Goal: Task Accomplishment & Management: Manage account settings

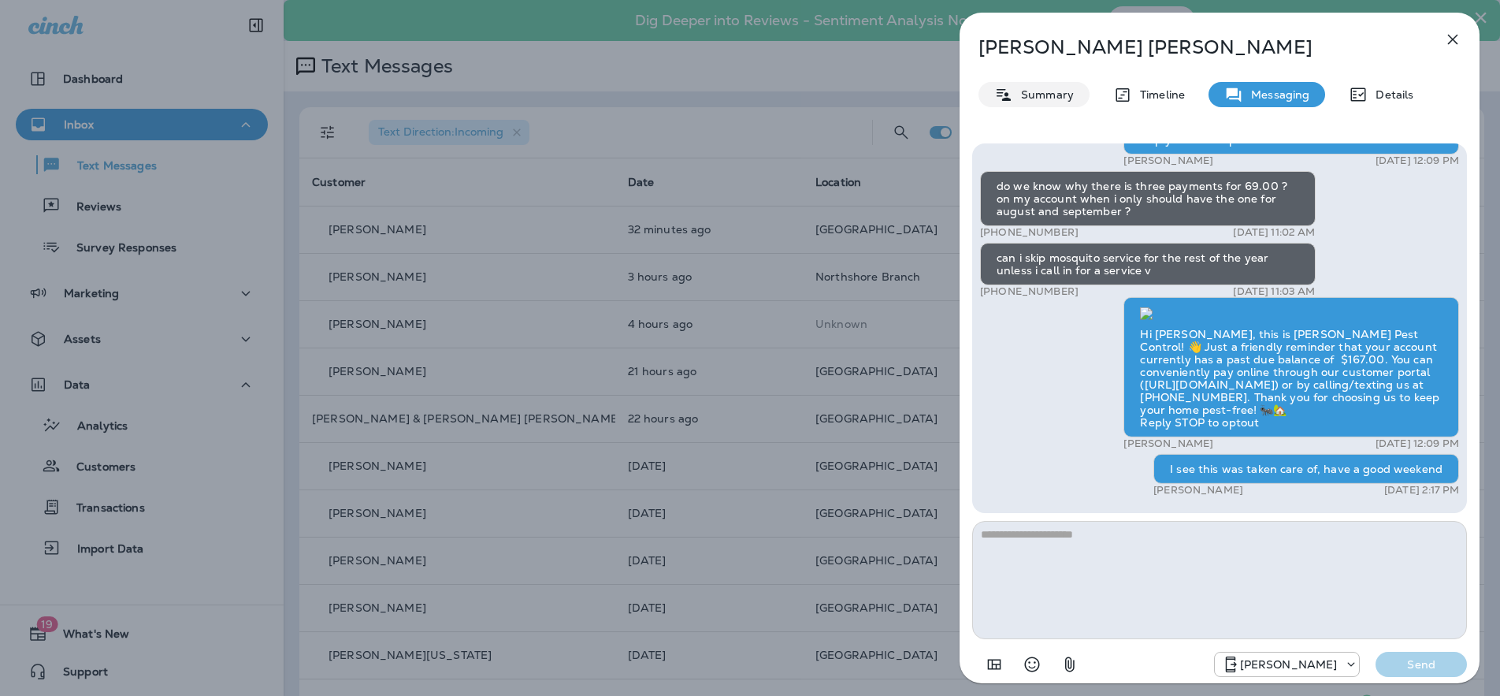
click at [1027, 91] on p "Summary" at bounding box center [1043, 94] width 61 height 13
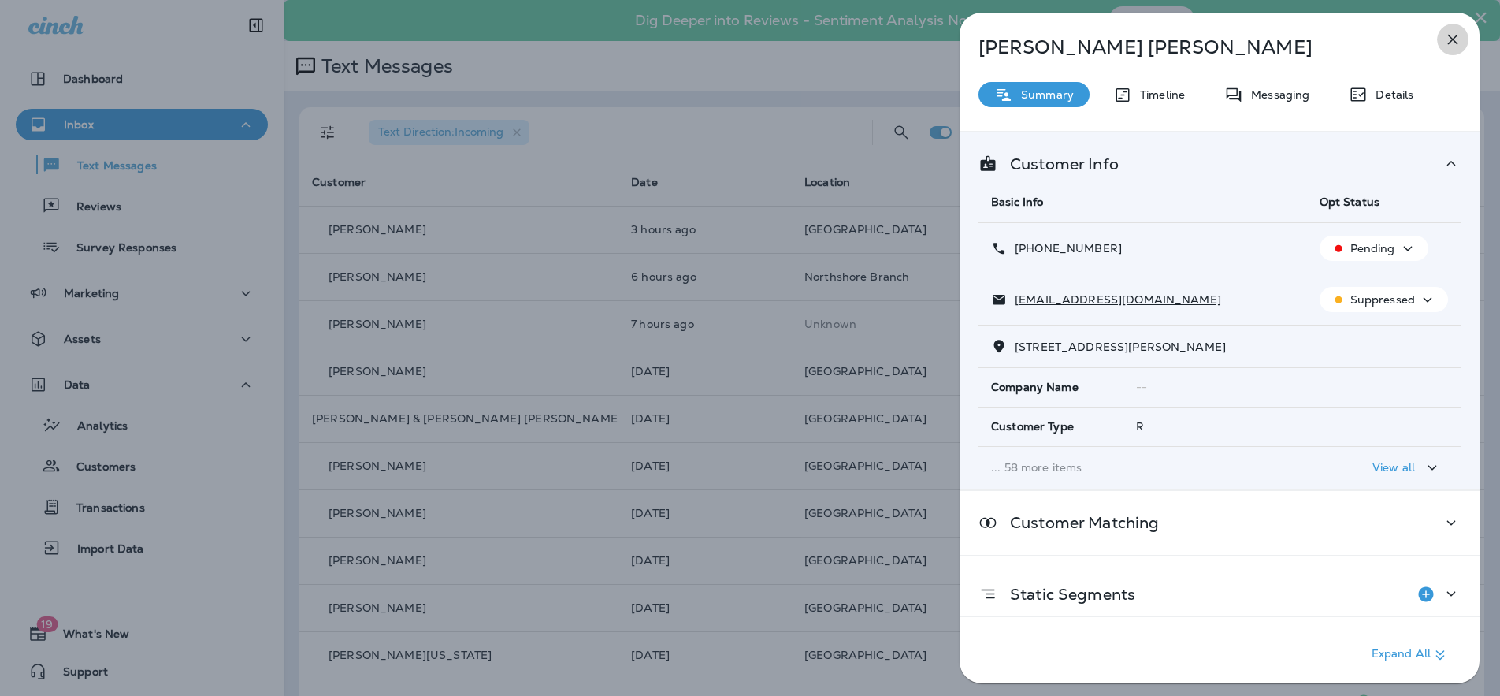
click at [1451, 46] on icon "button" at bounding box center [1452, 39] width 19 height 19
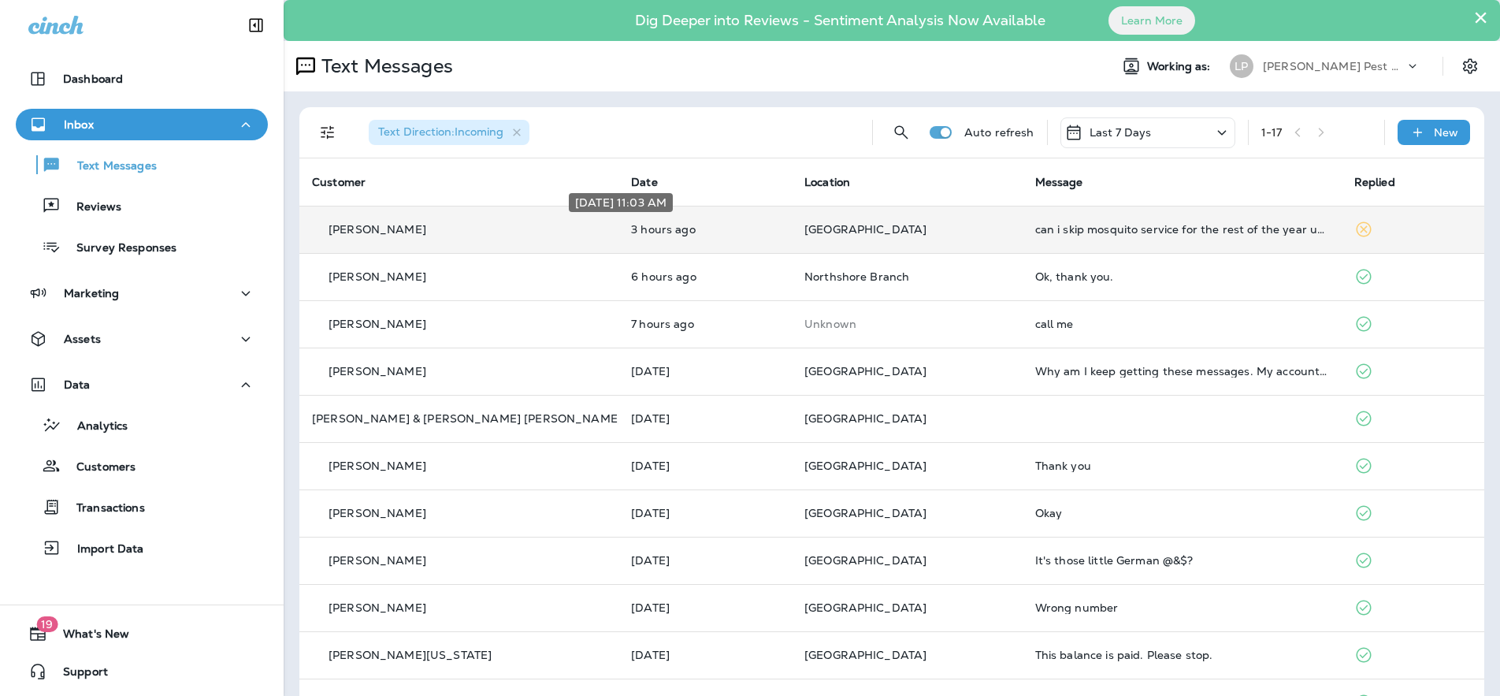
click at [666, 228] on p "3 hours ago" at bounding box center [705, 229] width 148 height 13
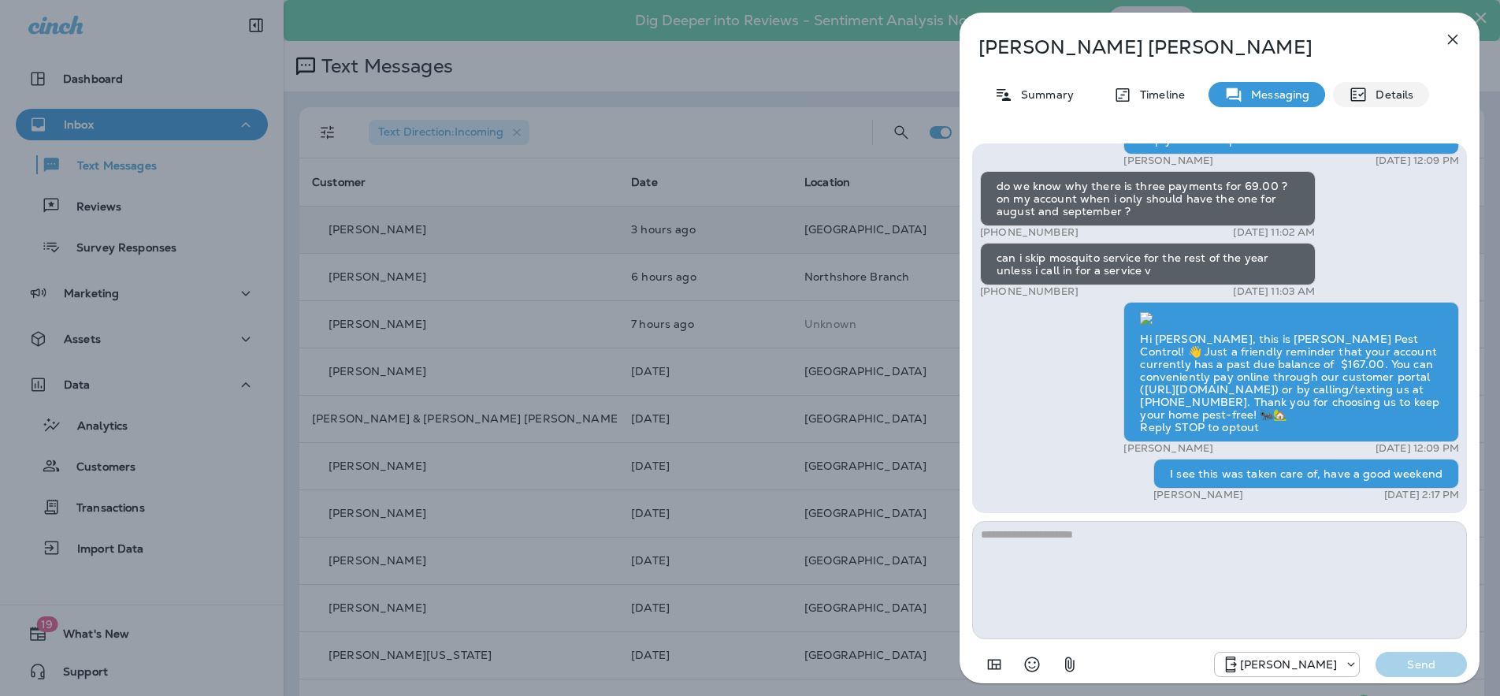
click at [1383, 96] on p "Details" at bounding box center [1391, 94] width 46 height 13
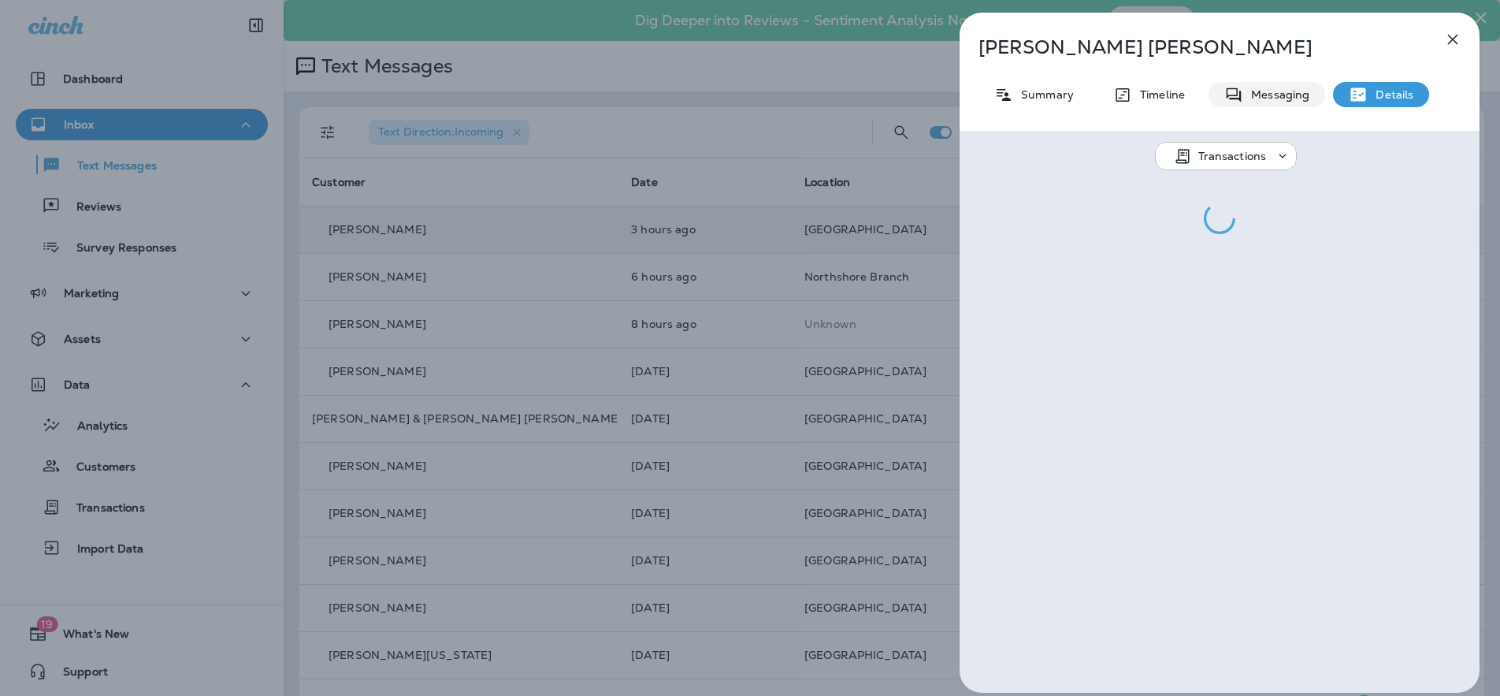
click at [1217, 95] on div "Messaging" at bounding box center [1267, 94] width 117 height 25
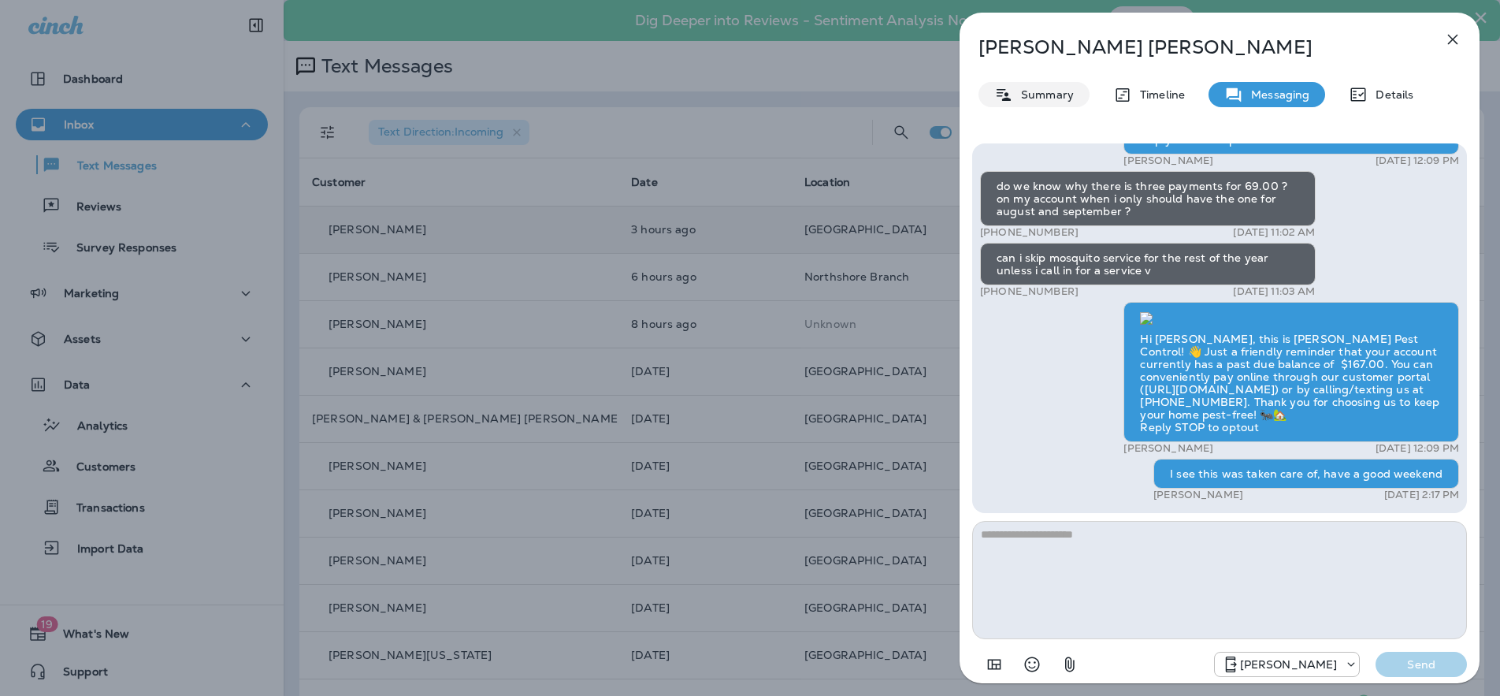
click at [1045, 88] on p "Summary" at bounding box center [1043, 94] width 61 height 13
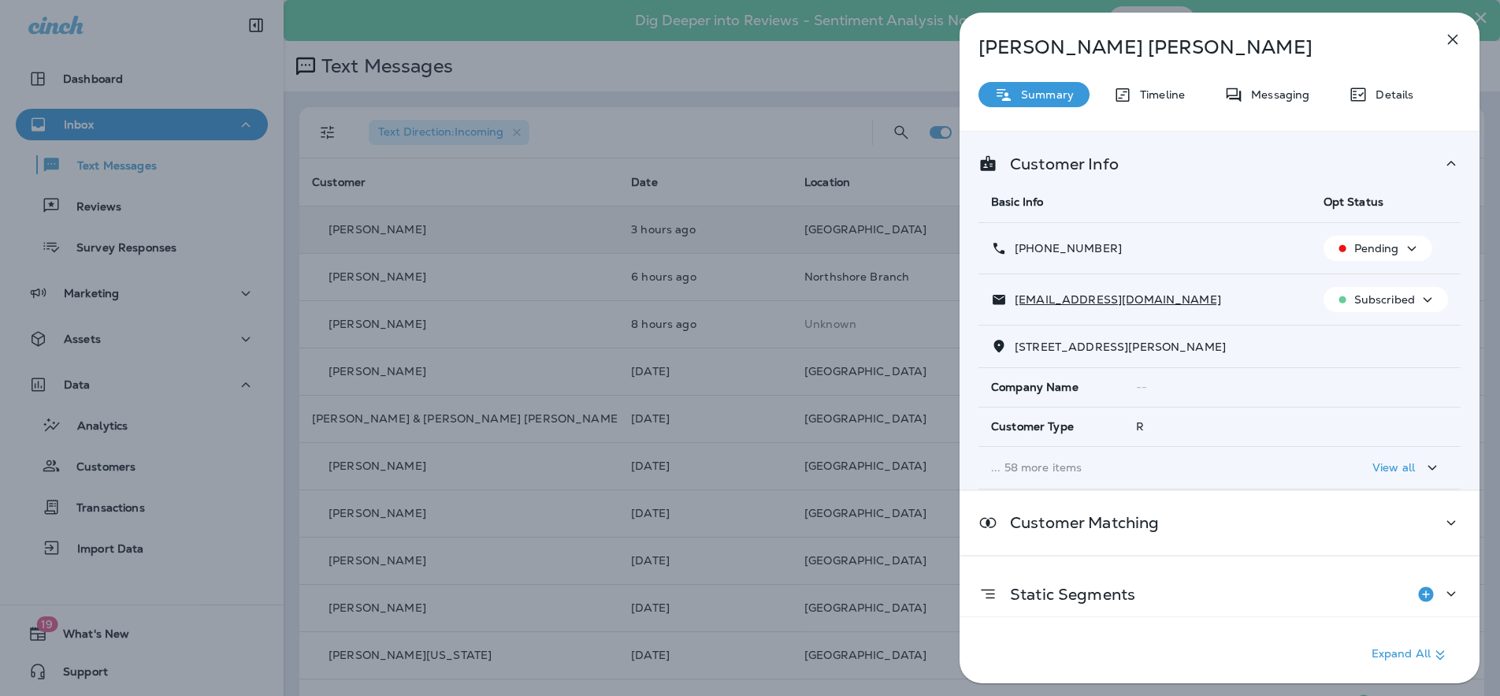
click at [1360, 249] on p "Pending" at bounding box center [1376, 248] width 45 height 13
click at [1353, 280] on p "Opt out" at bounding box center [1365, 286] width 43 height 13
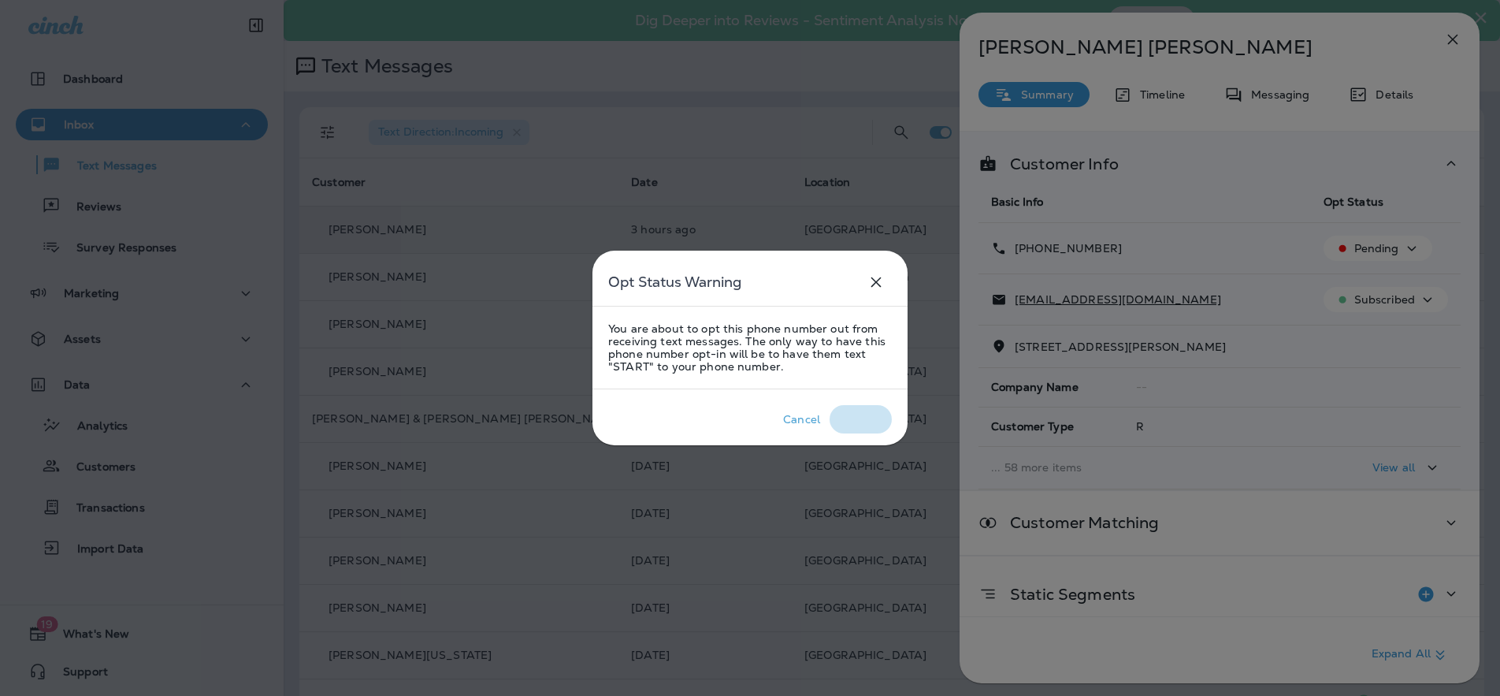
drag, startPoint x: 849, startPoint y: 415, endPoint x: 908, endPoint y: 405, distance: 60.0
click at [850, 416] on div "Confirm" at bounding box center [860, 419] width 43 height 13
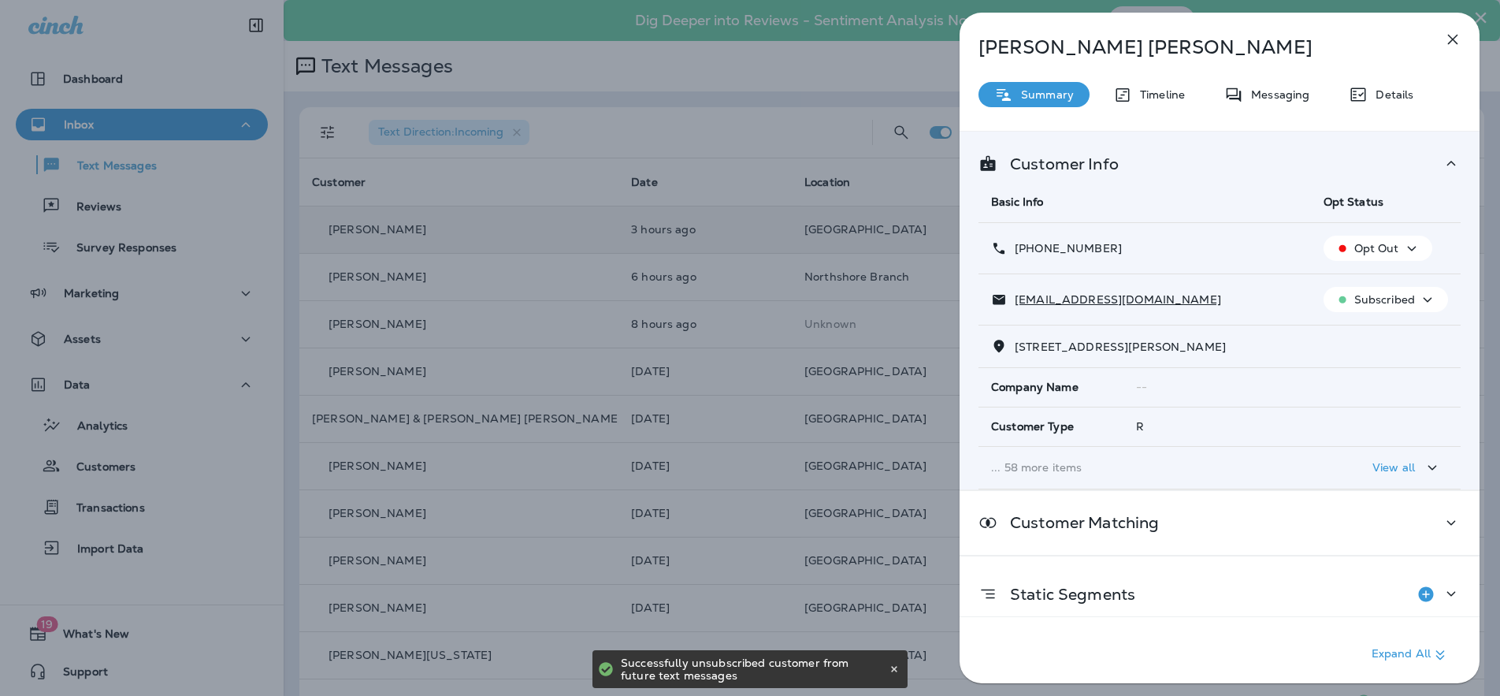
click at [1392, 303] on p "Subscribed" at bounding box center [1384, 299] width 61 height 13
click at [1378, 335] on p "Unsubscribe" at bounding box center [1386, 337] width 69 height 13
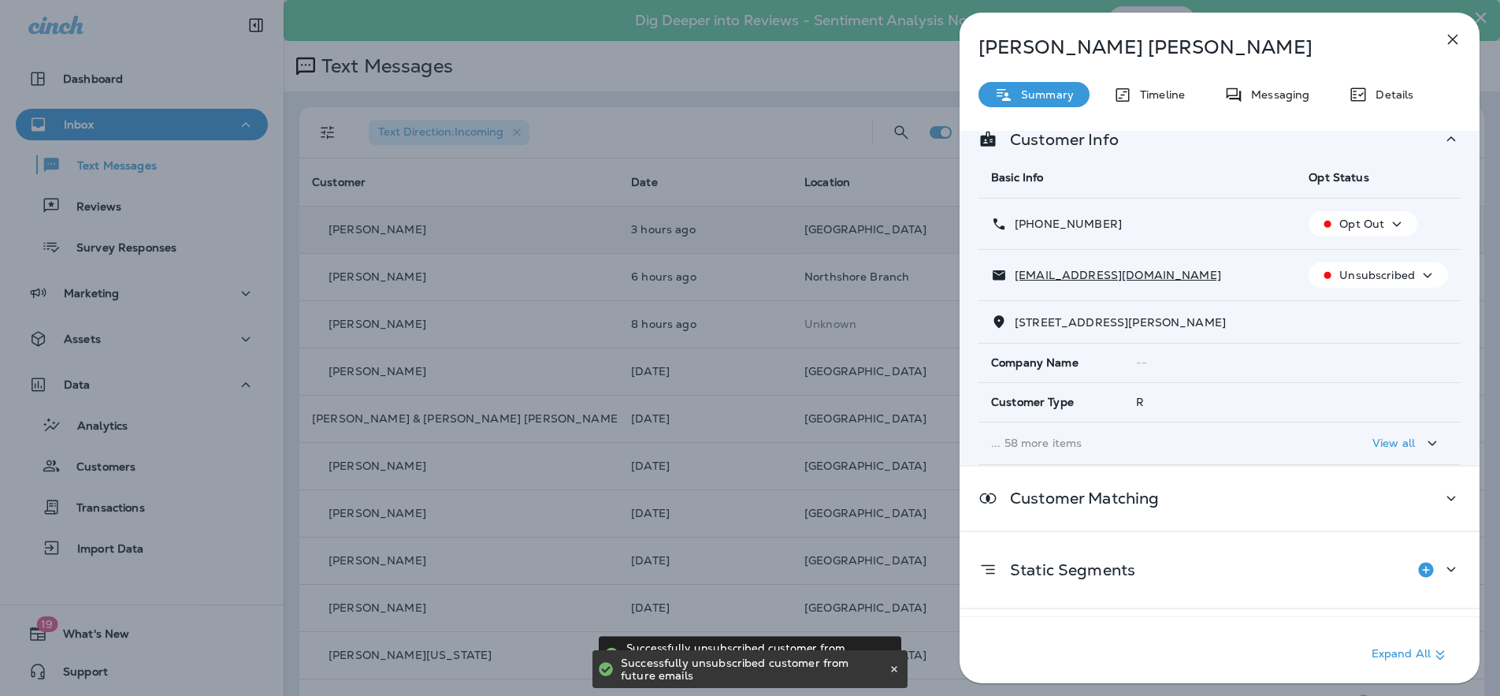
scroll to position [61, 0]
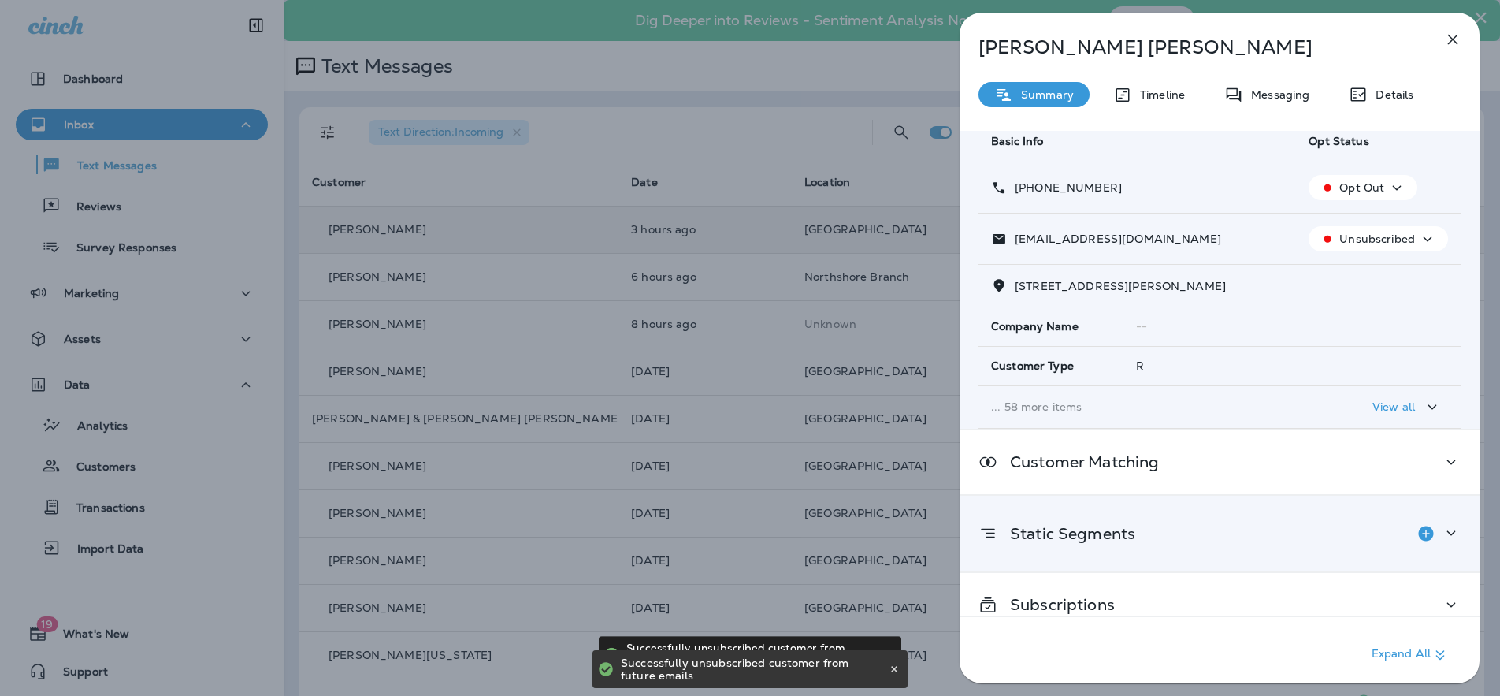
click at [1450, 537] on icon at bounding box center [1451, 533] width 19 height 20
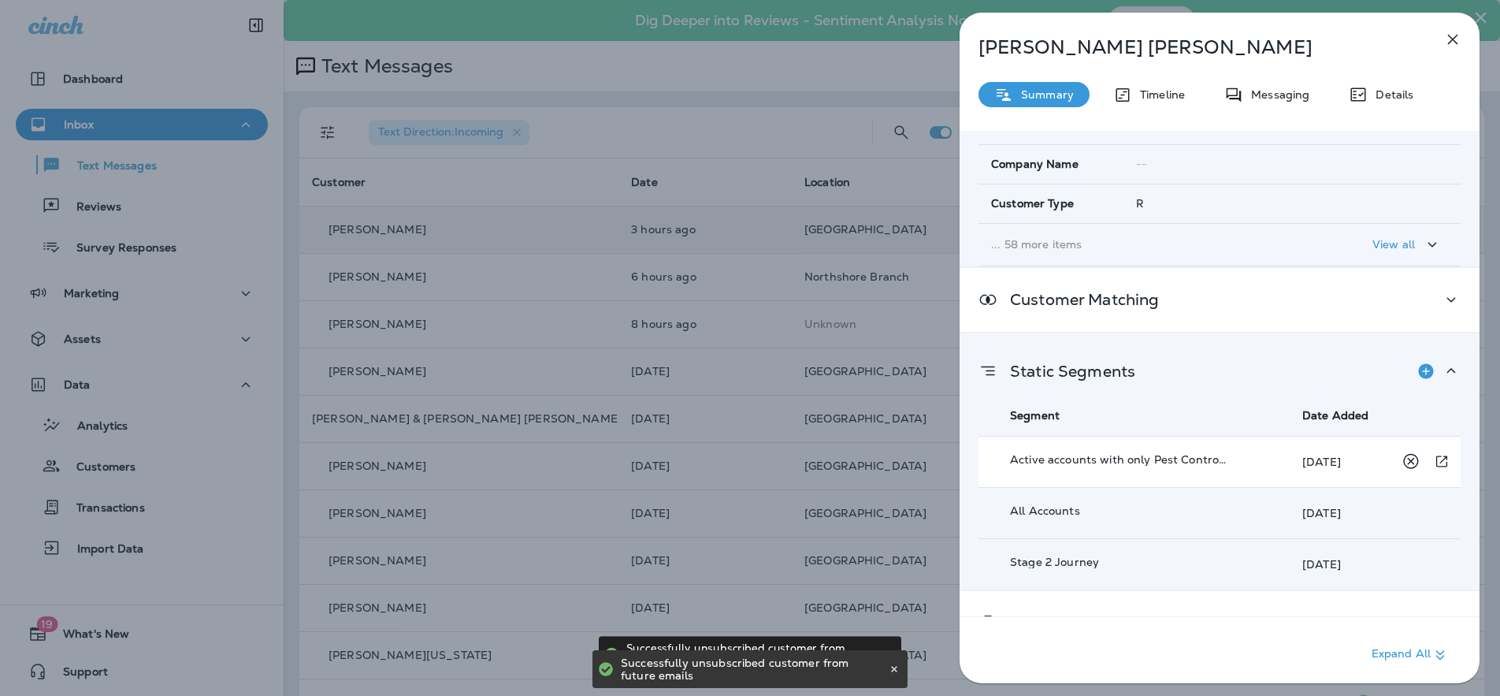
scroll to position [262, 0]
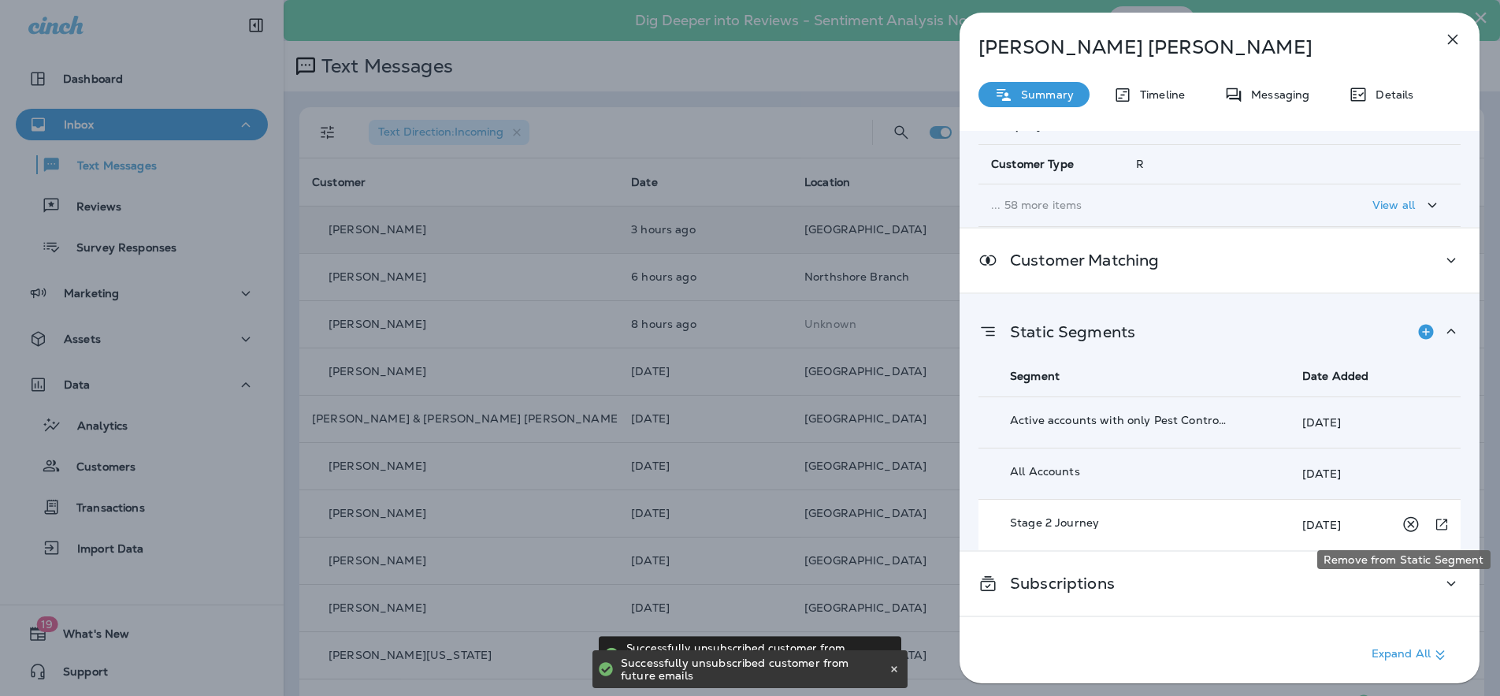
click at [1401, 524] on icon "Remove from Static Segment" at bounding box center [1411, 524] width 20 height 20
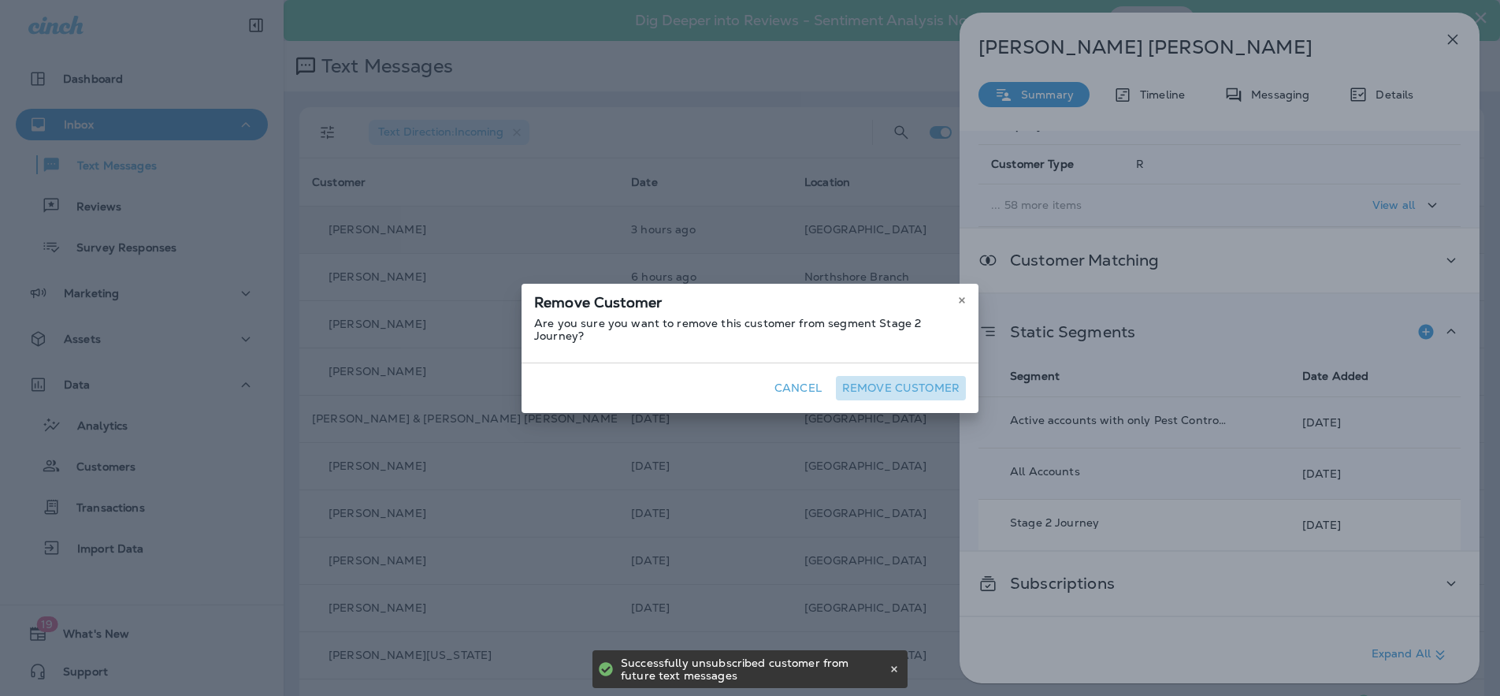
click at [926, 376] on button "Remove Customer" at bounding box center [901, 388] width 130 height 24
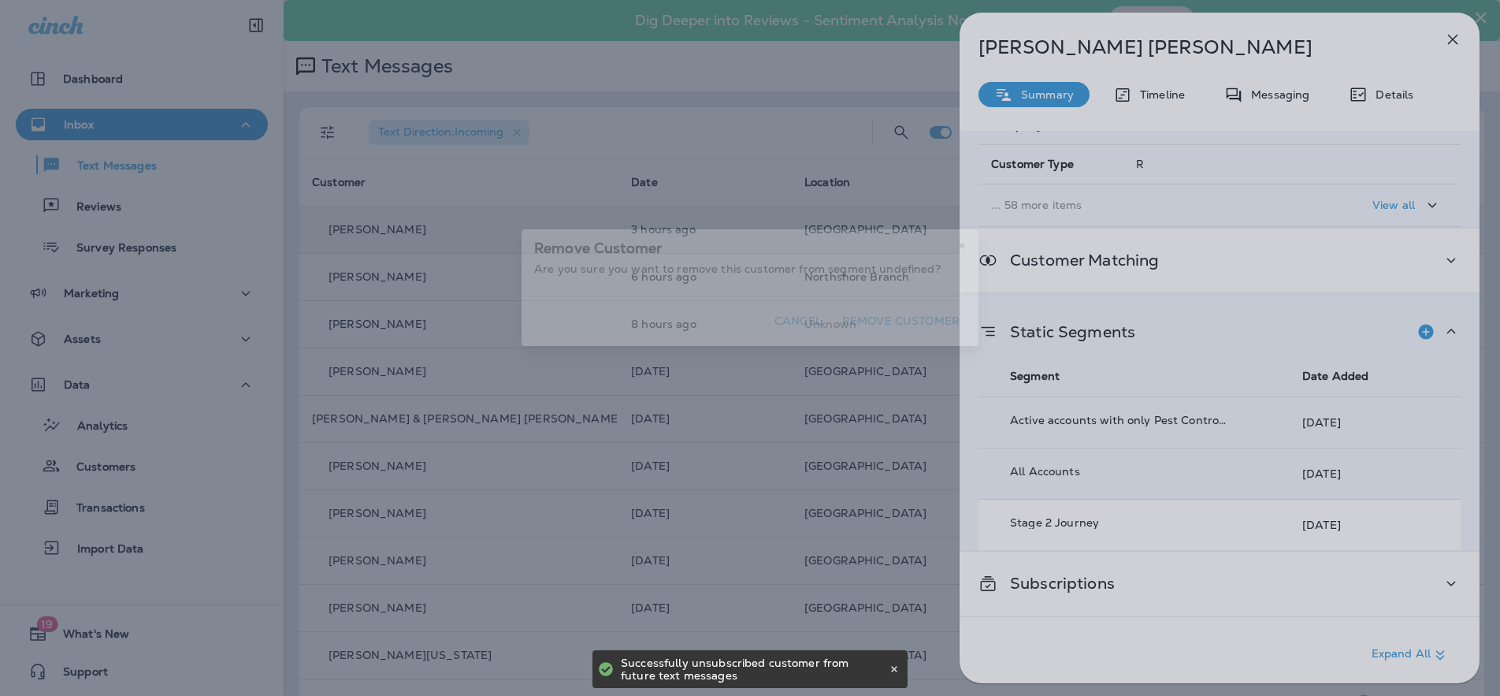
scroll to position [211, 0]
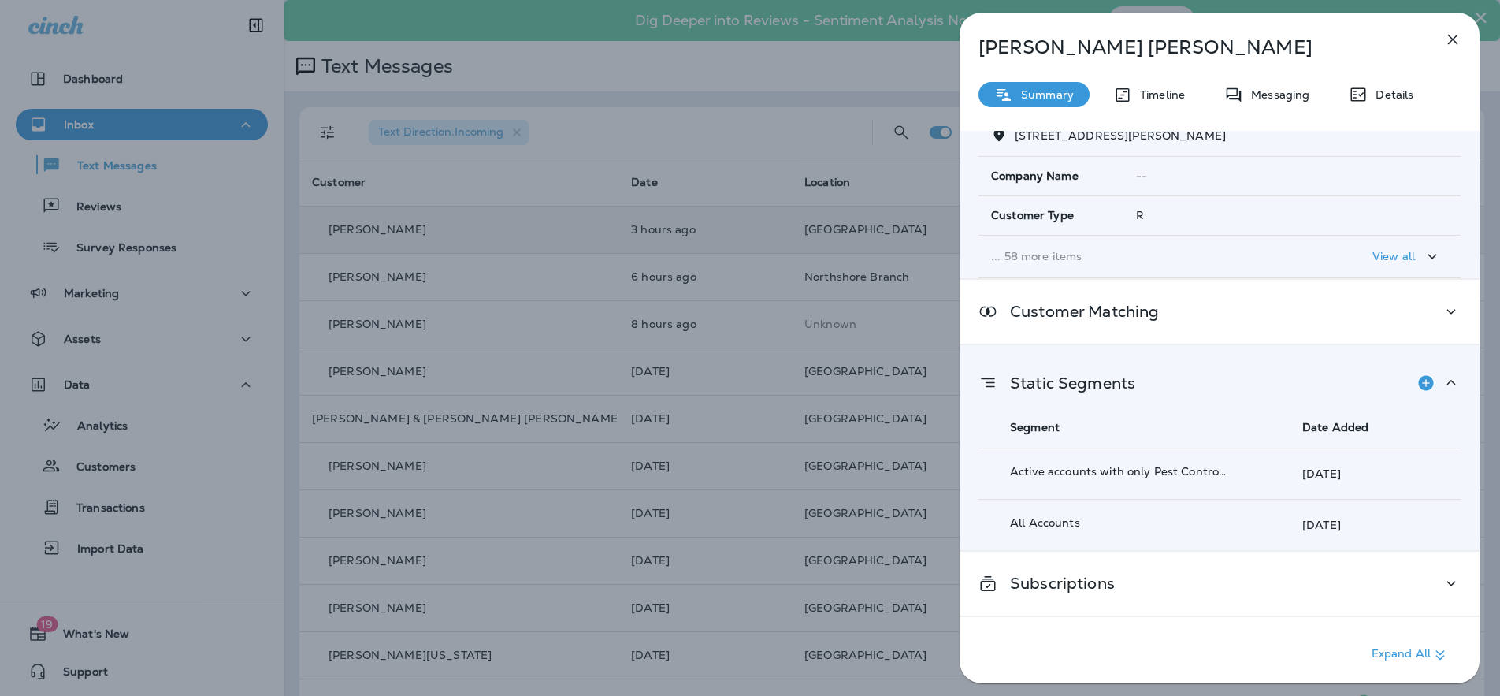
click at [1452, 39] on icon "button" at bounding box center [1453, 40] width 10 height 10
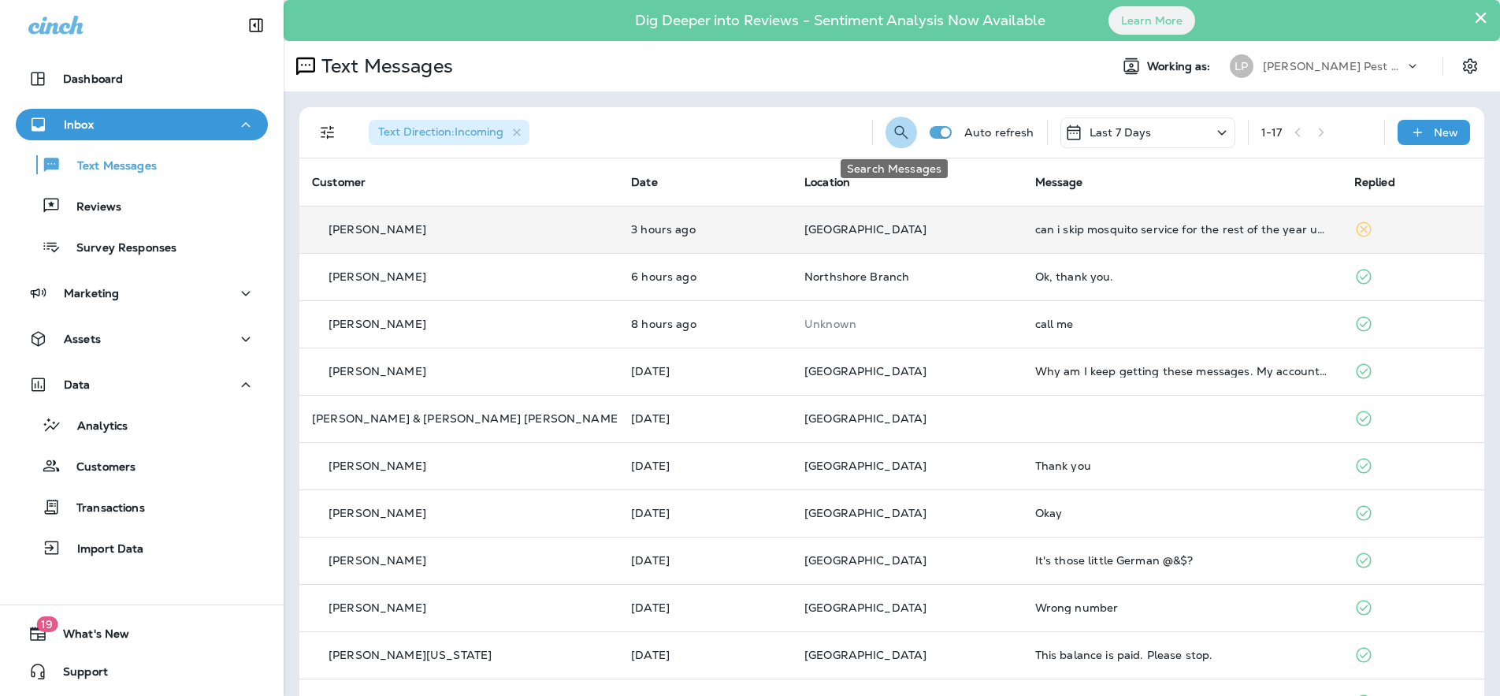
click at [894, 128] on icon "Search Messages" at bounding box center [900, 131] width 13 height 13
click at [787, 137] on input "text" at bounding box center [831, 131] width 140 height 42
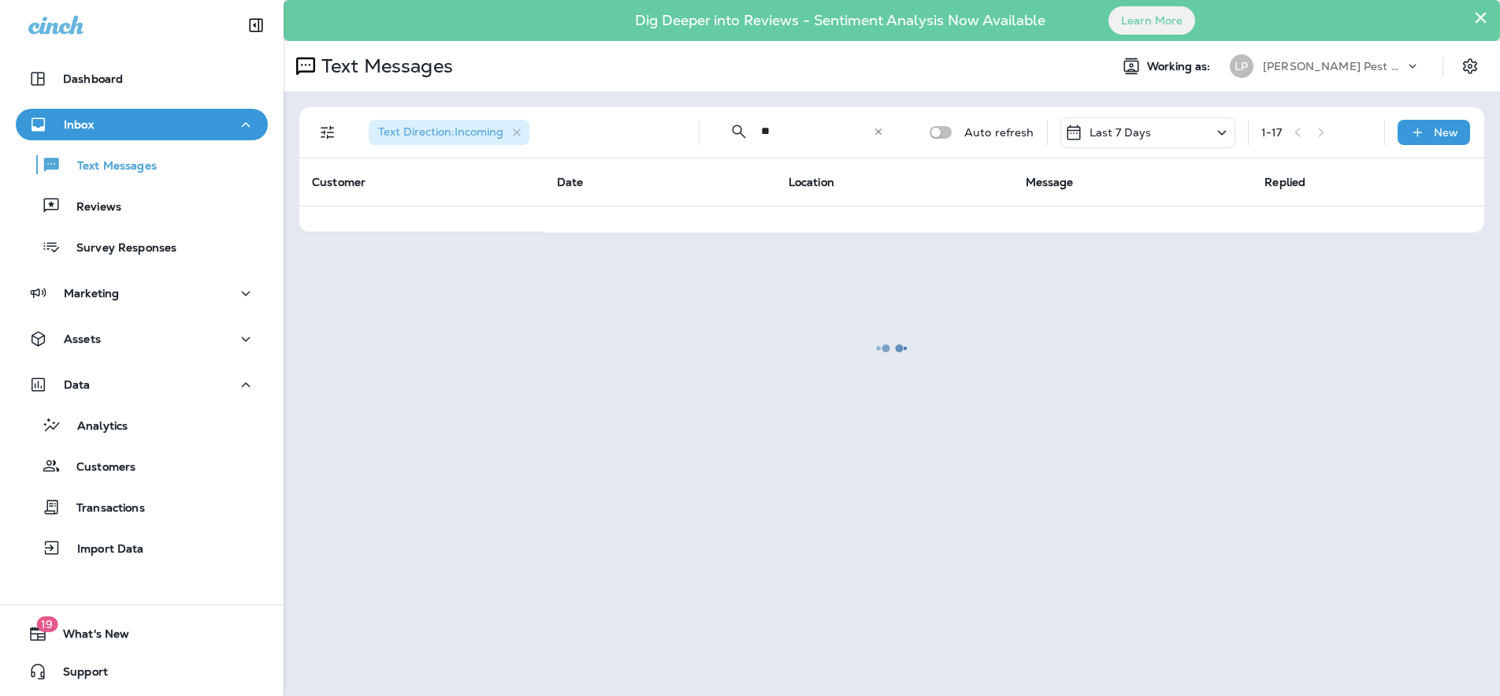
type input "****"
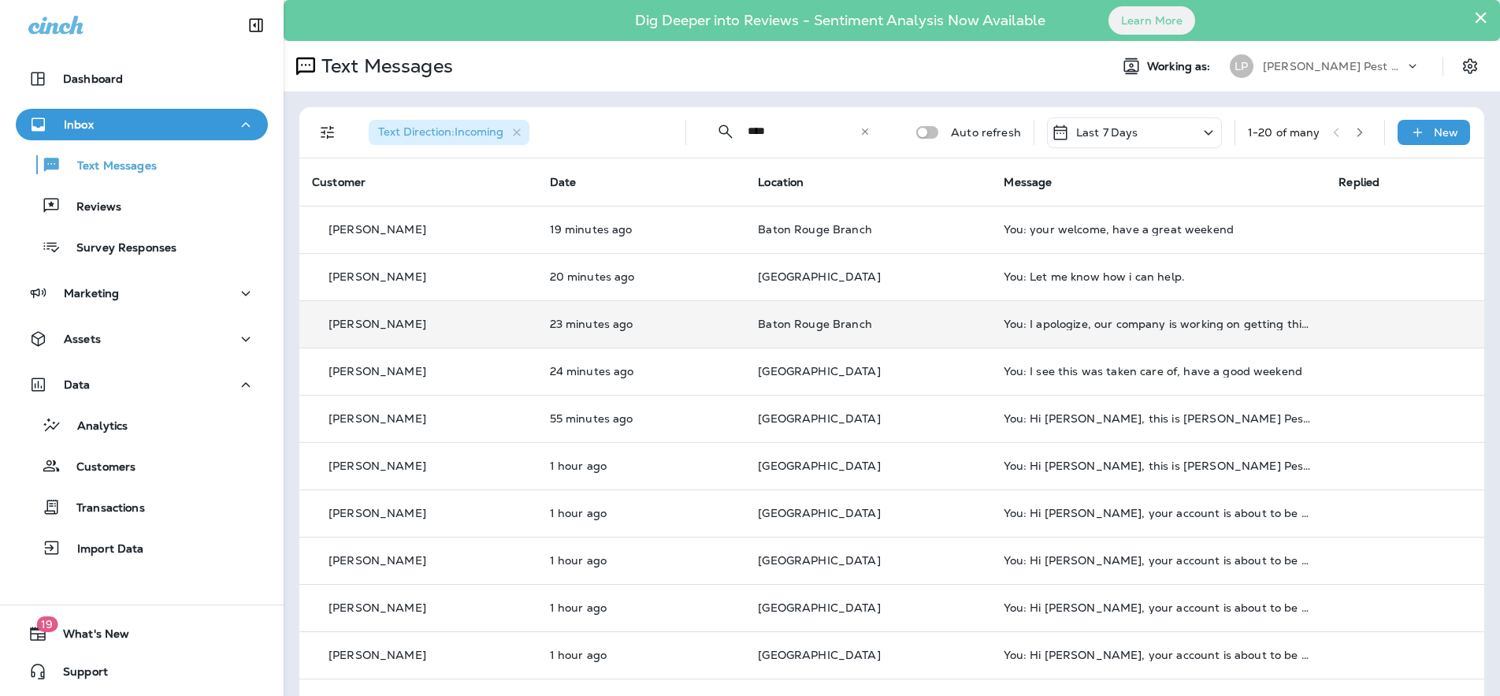
click at [520, 324] on div "[PERSON_NAME]" at bounding box center [418, 324] width 213 height 17
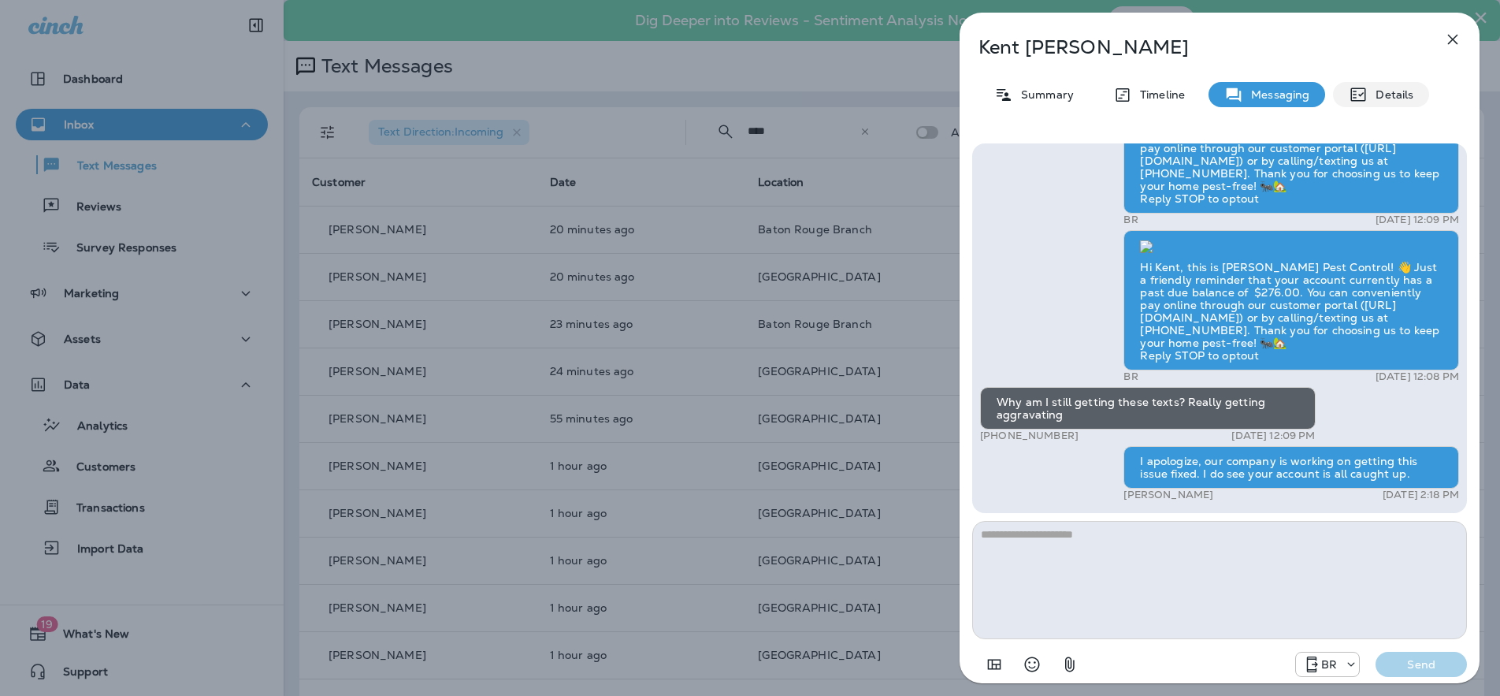
click at [1403, 100] on p "Details" at bounding box center [1391, 94] width 46 height 13
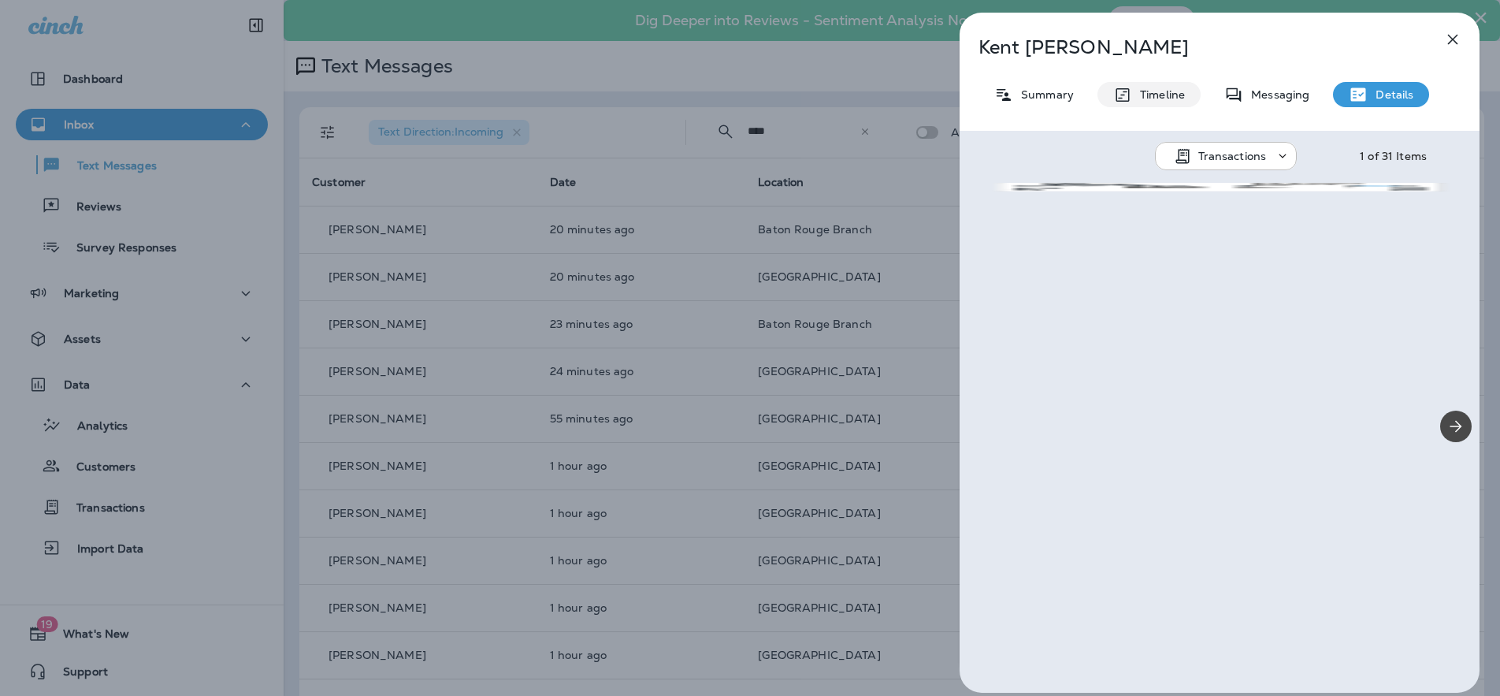
click at [1171, 98] on p "Timeline" at bounding box center [1158, 94] width 53 height 13
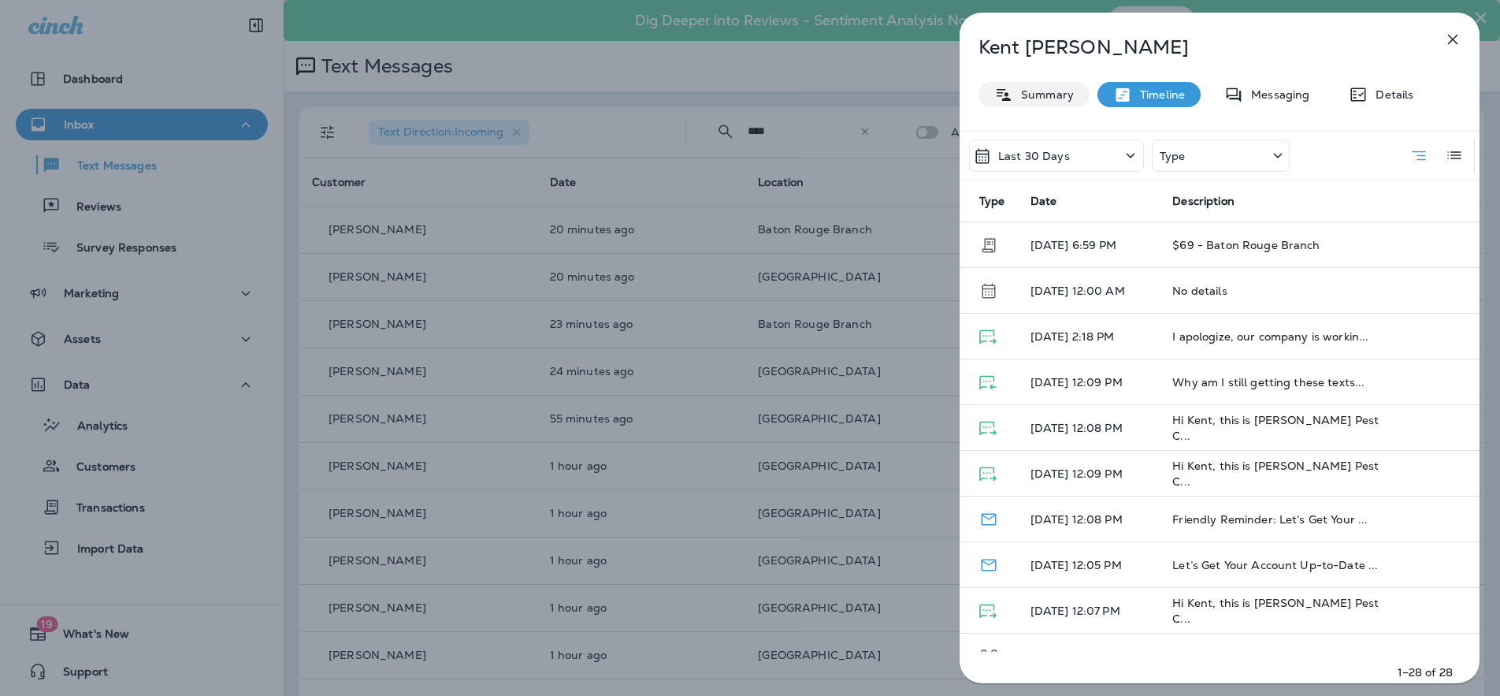
click at [1074, 87] on div "Summary" at bounding box center [1034, 94] width 111 height 25
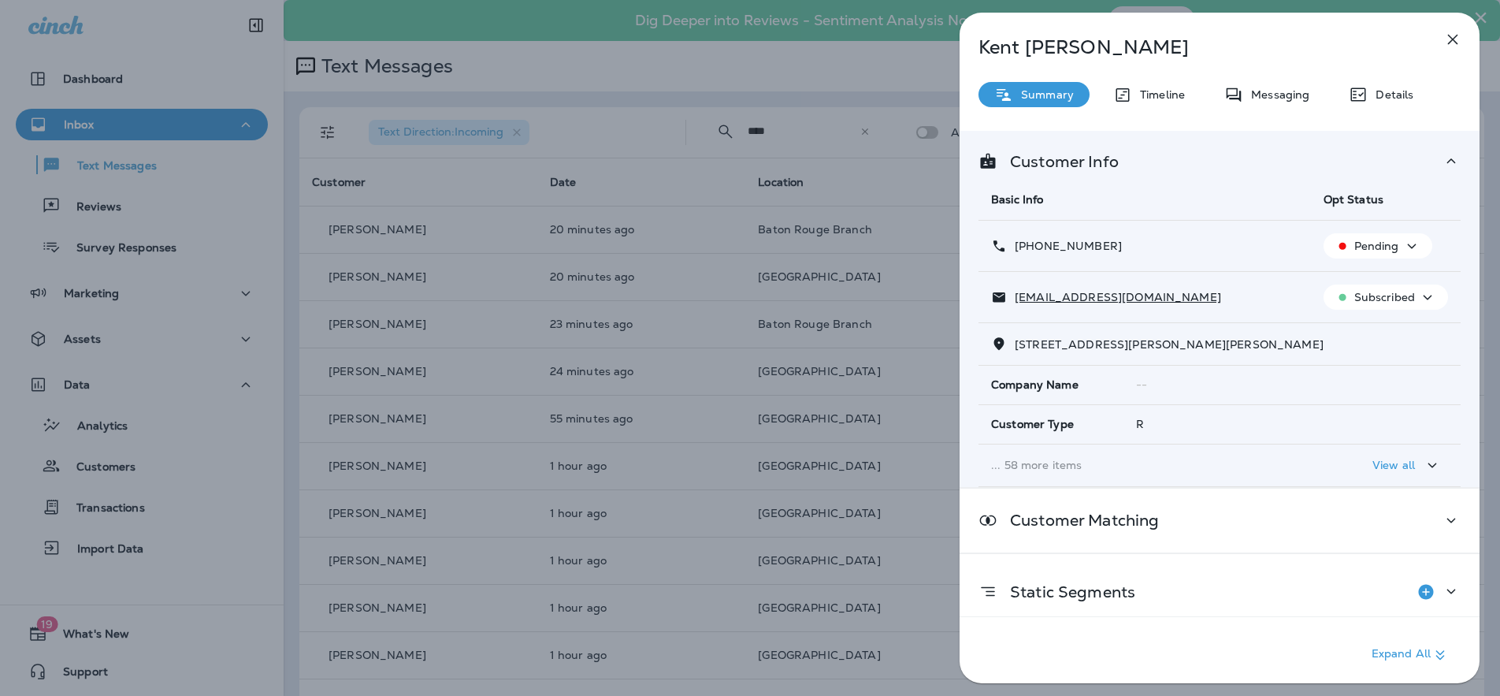
scroll to position [6, 0]
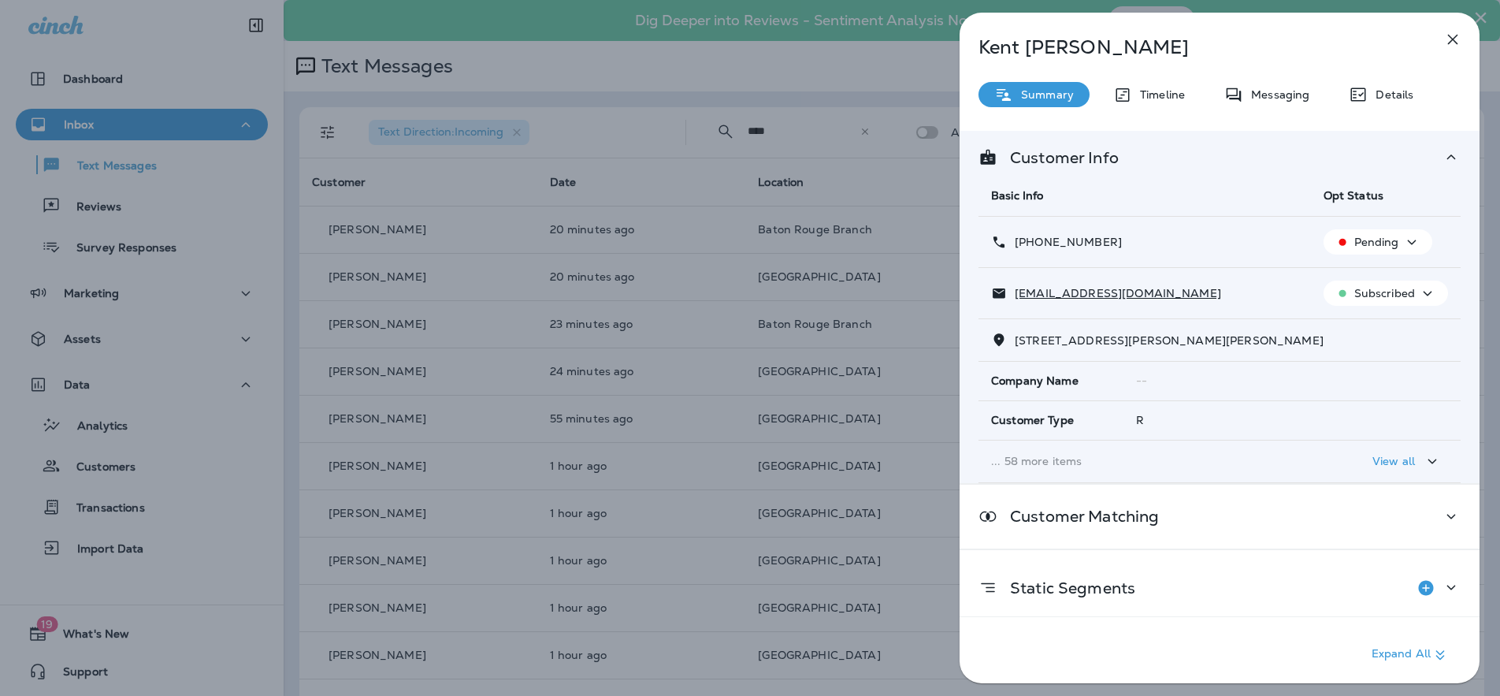
click at [1390, 243] on p "Pending" at bounding box center [1376, 242] width 45 height 13
click at [1366, 276] on p "Opt out" at bounding box center [1365, 279] width 43 height 13
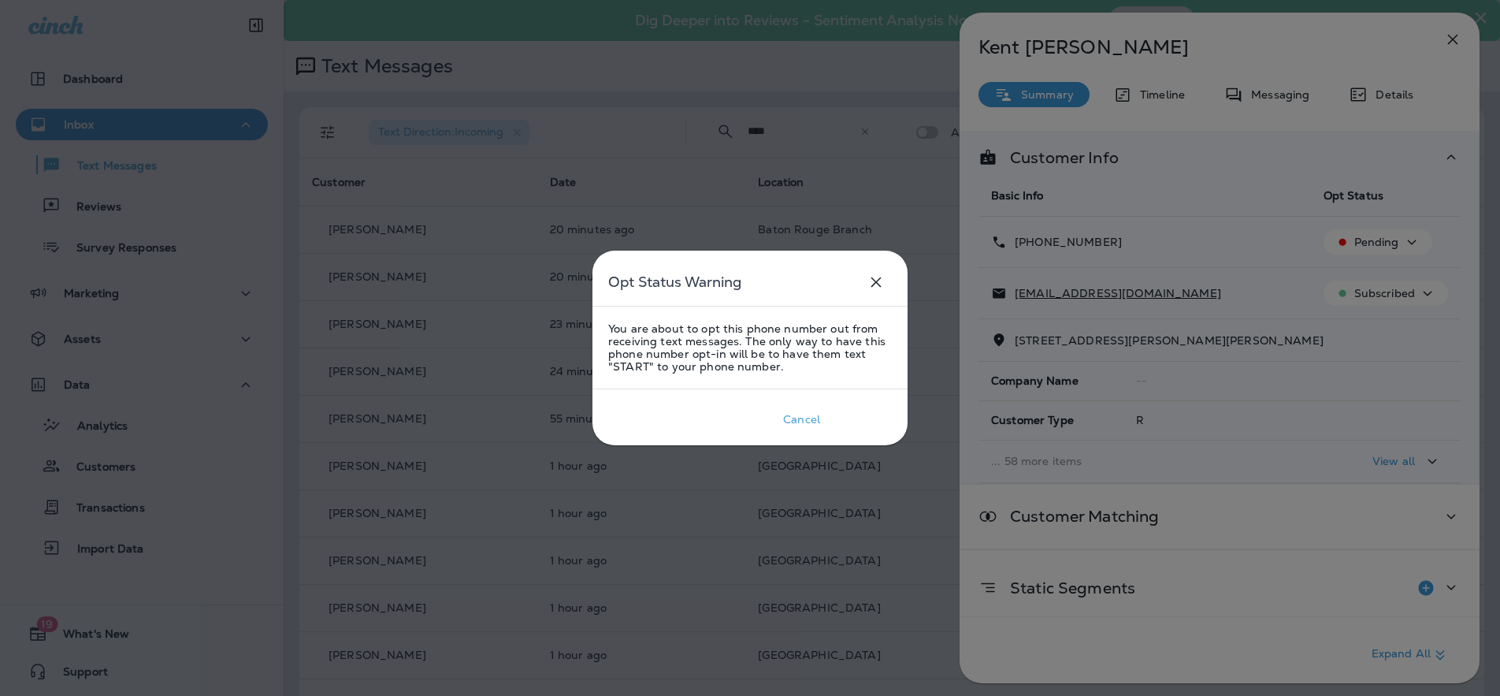
drag, startPoint x: 839, startPoint y: 421, endPoint x: 856, endPoint y: 415, distance: 17.4
click at [839, 421] on div "Confirm" at bounding box center [860, 419] width 43 height 13
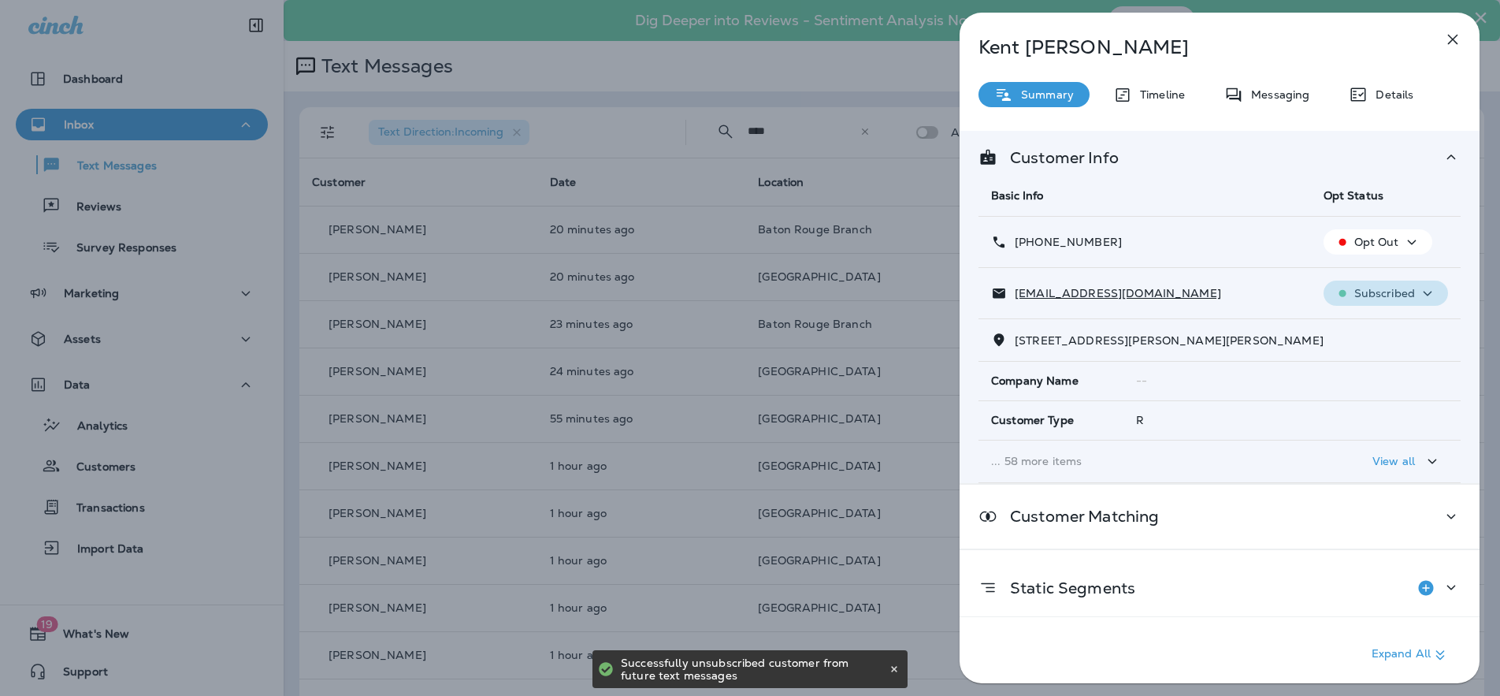
click at [1415, 280] on button "Subscribed" at bounding box center [1386, 292] width 124 height 25
click at [1401, 321] on button "Unsubscribe" at bounding box center [1379, 331] width 113 height 38
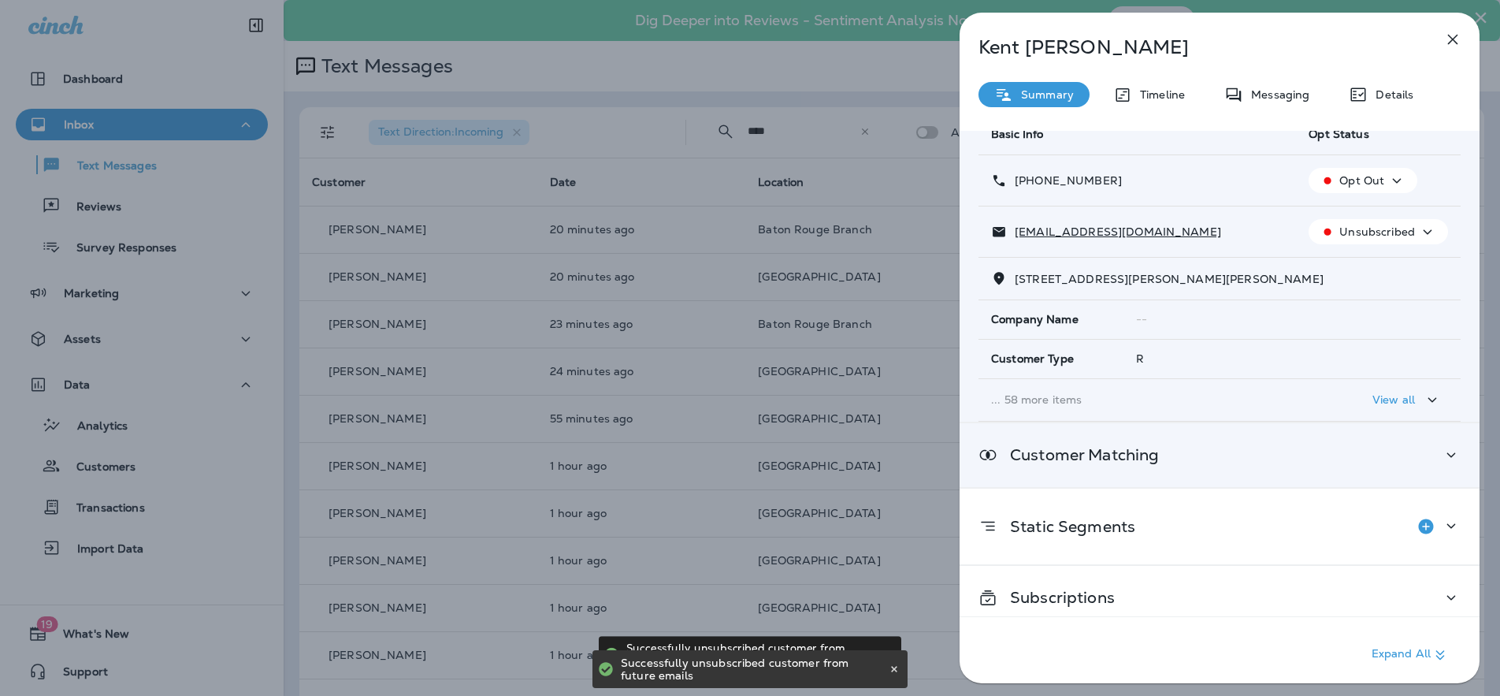
scroll to position [82, 0]
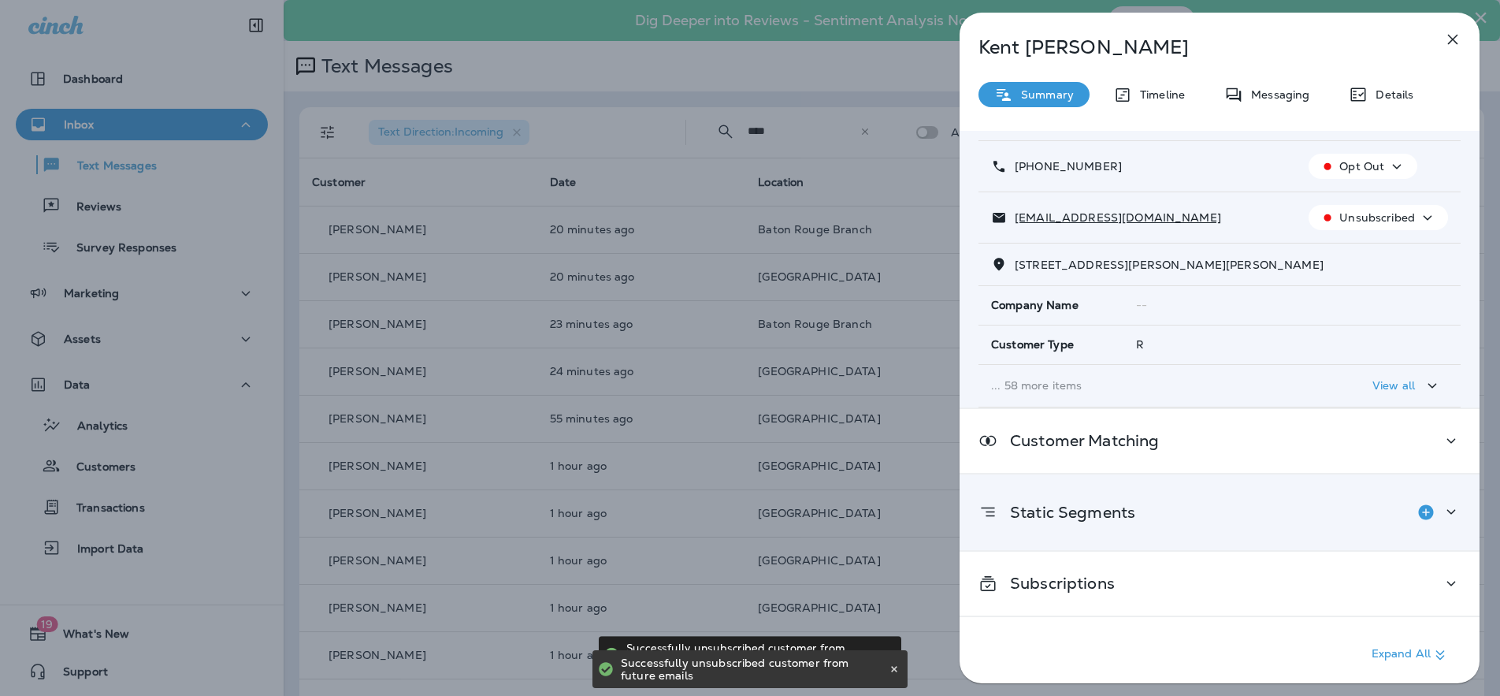
click at [1446, 513] on icon at bounding box center [1451, 512] width 19 height 20
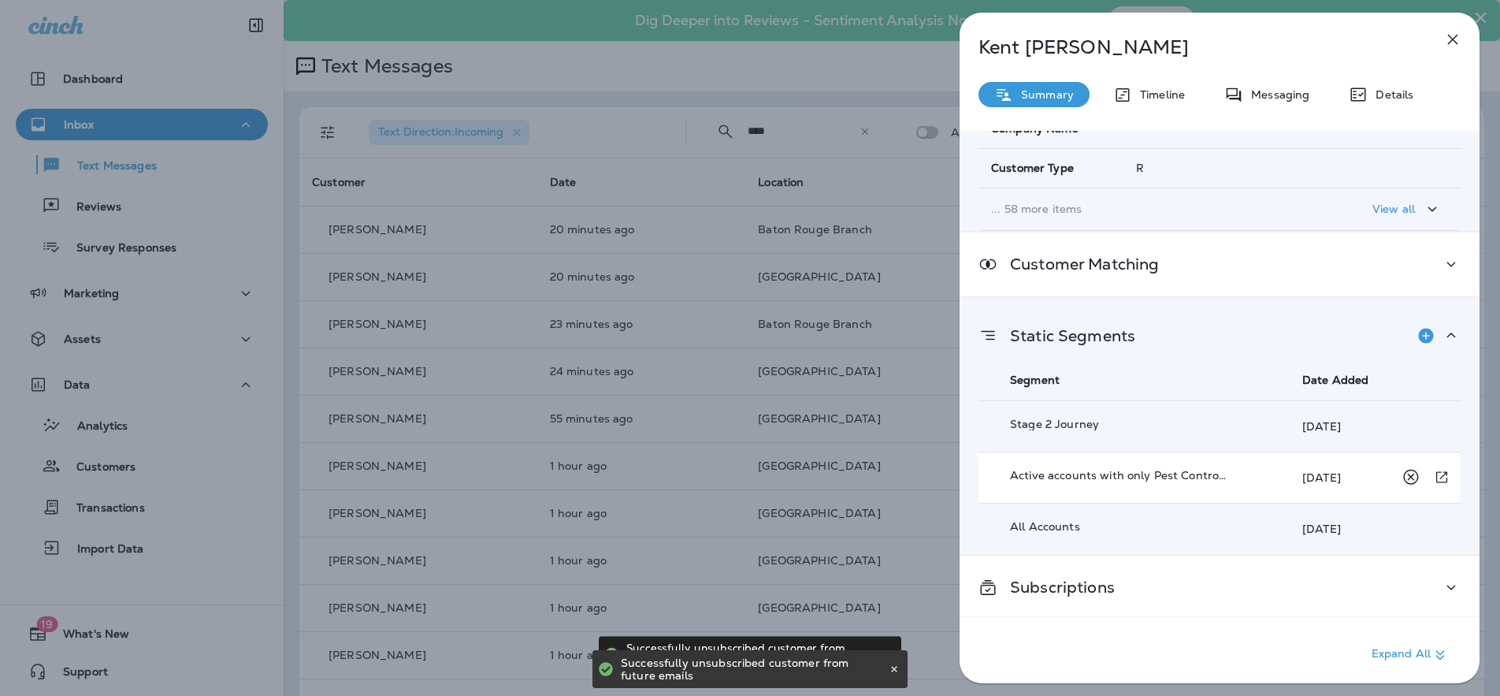
scroll to position [261, 0]
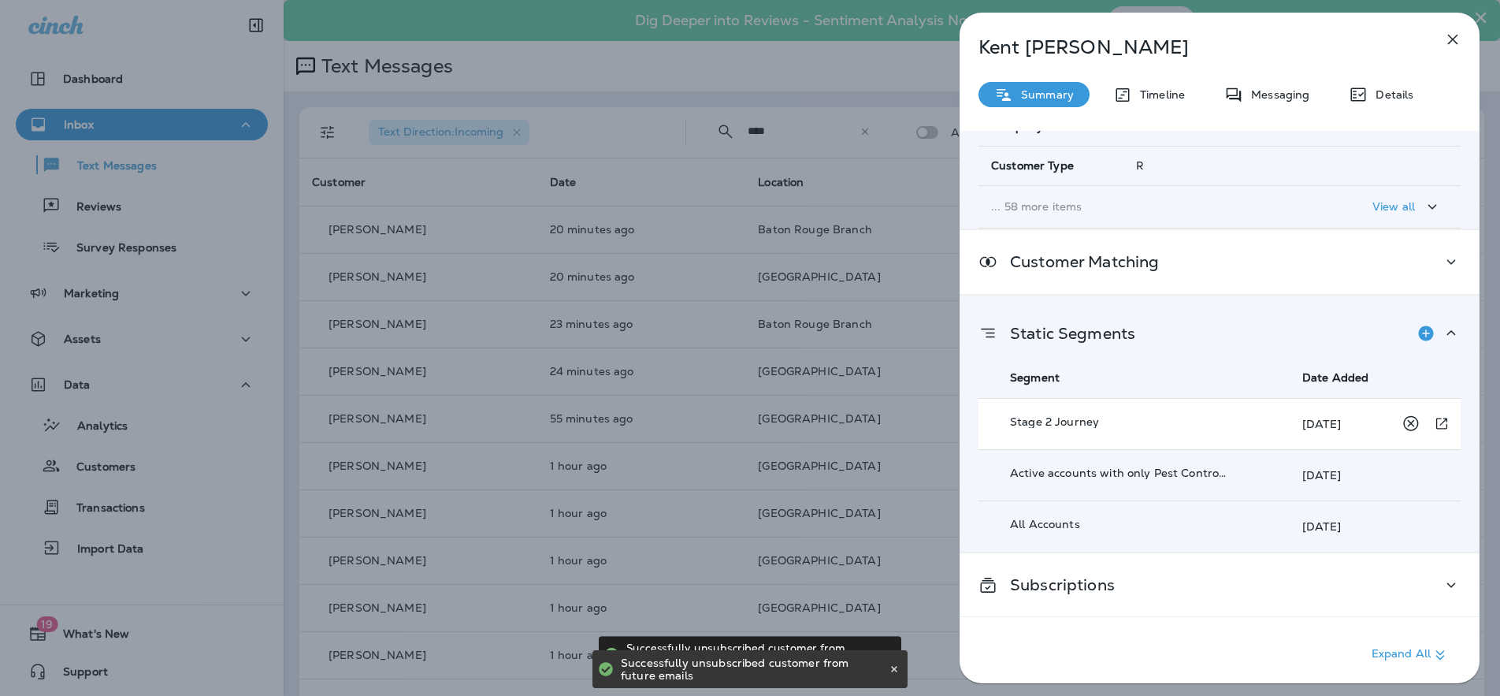
click at [1402, 427] on icon "Remove from Static Segment" at bounding box center [1411, 424] width 20 height 20
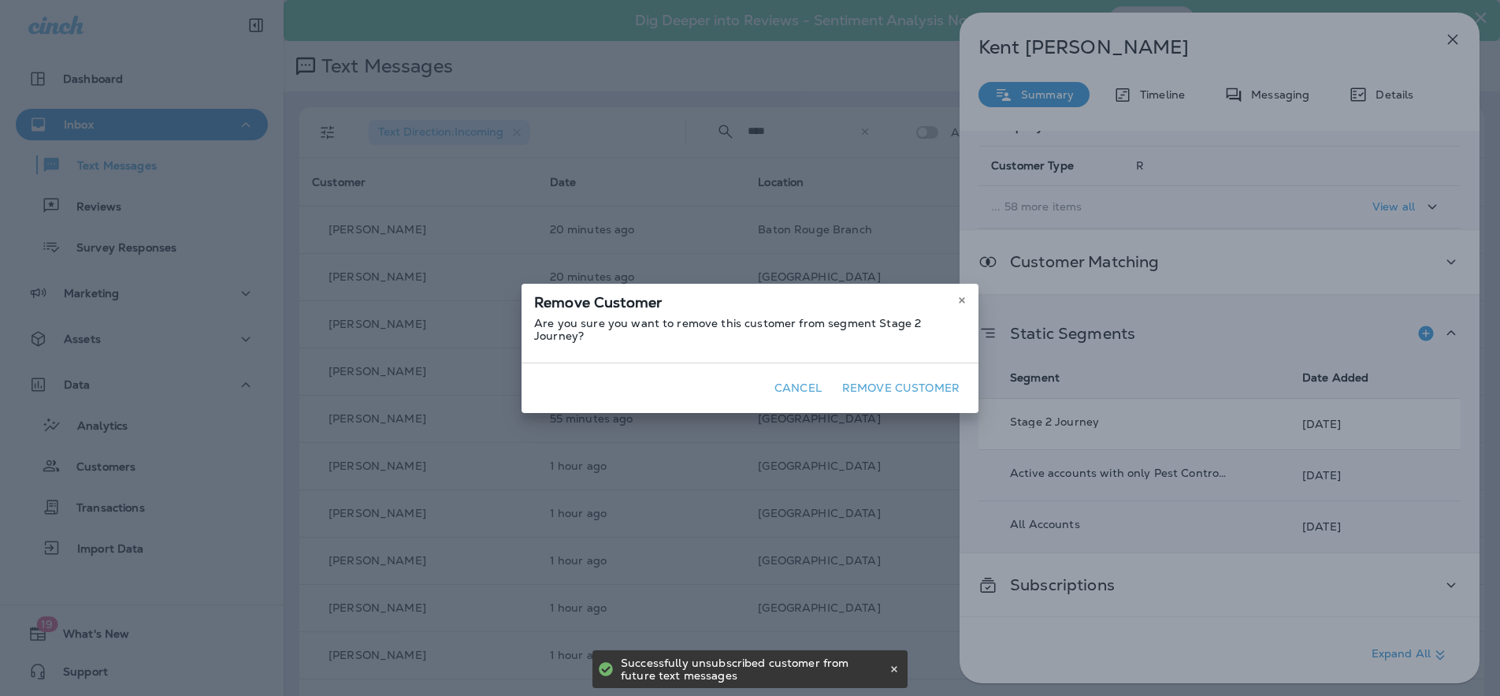
click at [941, 385] on button "Remove Customer" at bounding box center [901, 388] width 130 height 24
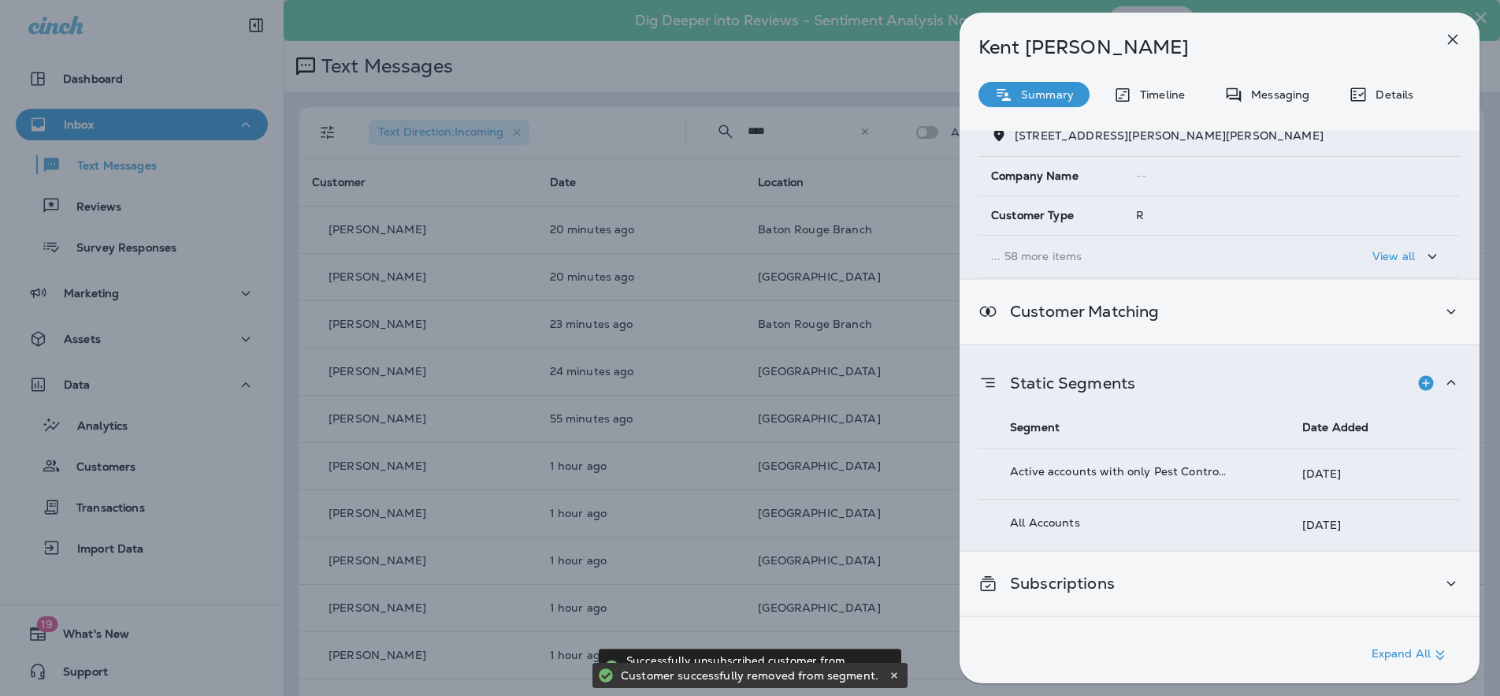
scroll to position [211, 0]
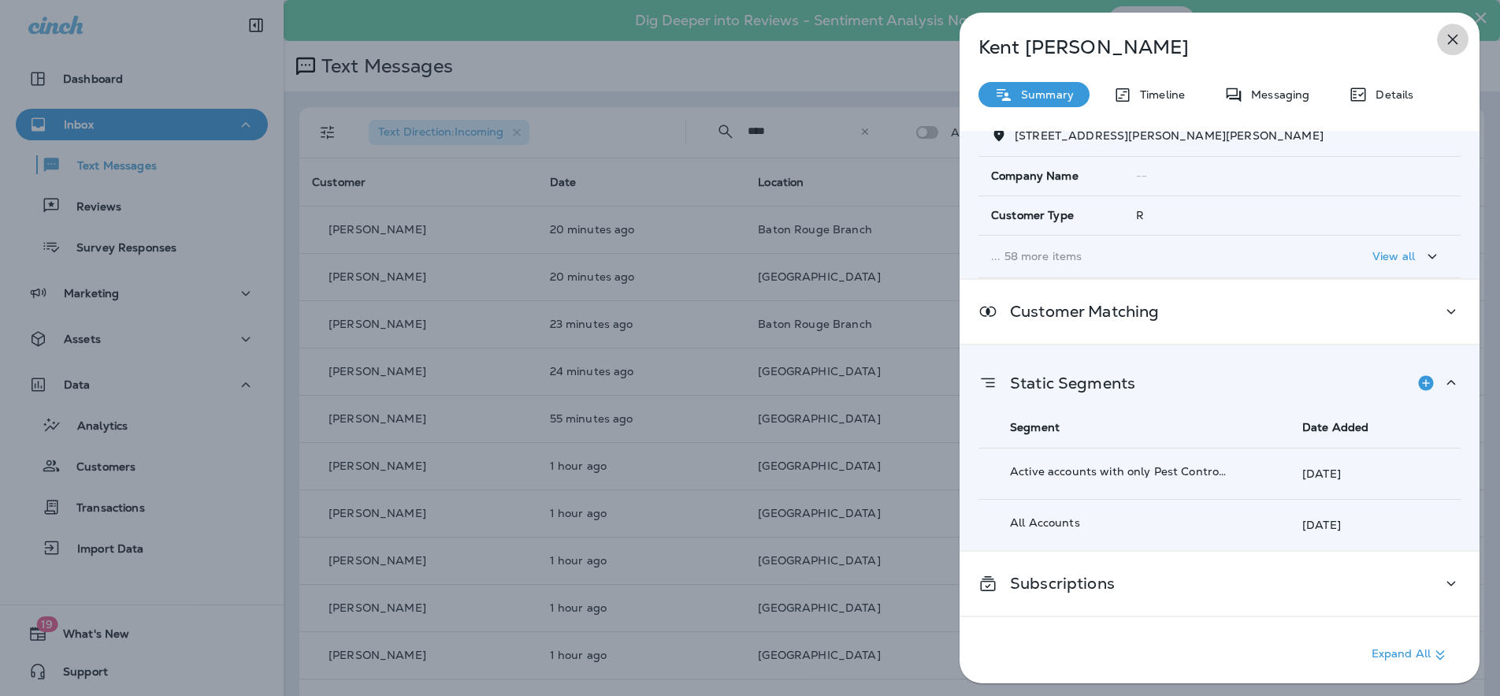
click at [1450, 46] on icon "button" at bounding box center [1452, 39] width 19 height 19
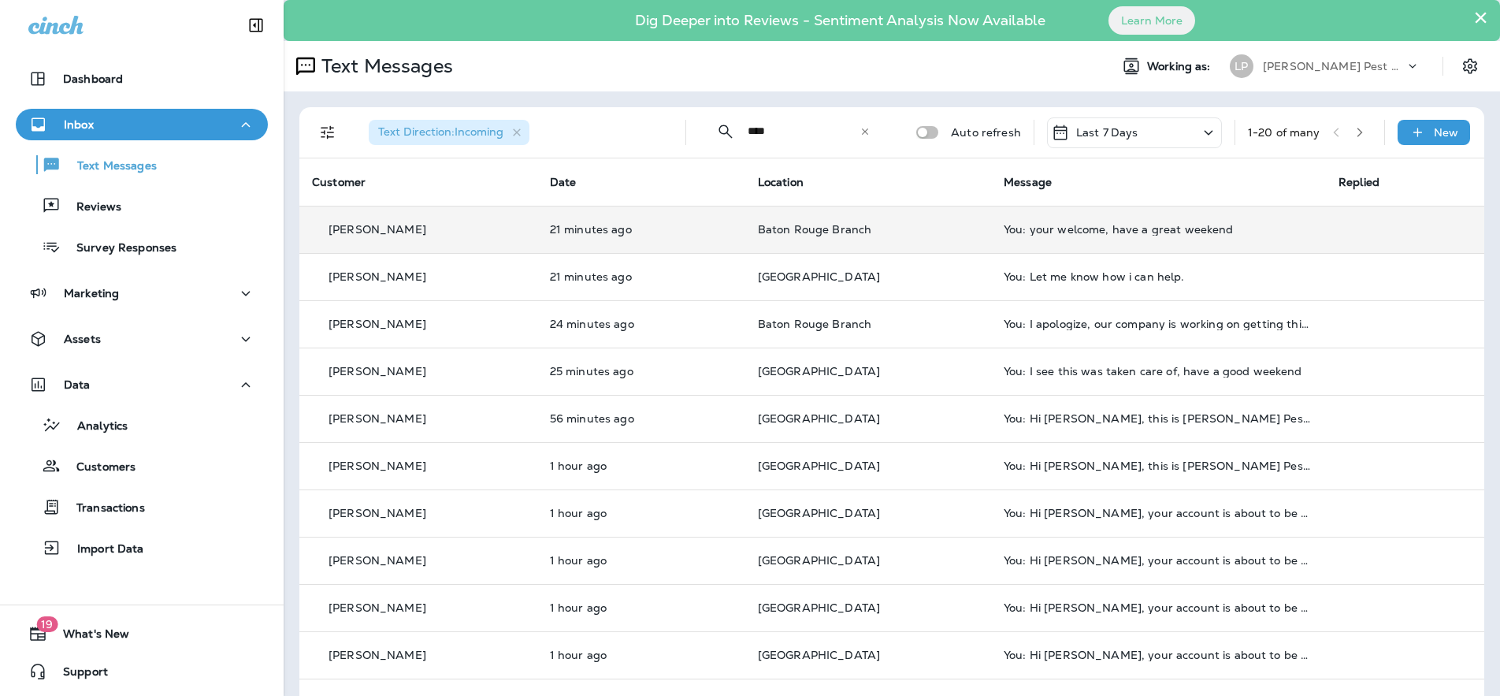
click at [715, 217] on td "21 minutes ago" at bounding box center [641, 229] width 208 height 47
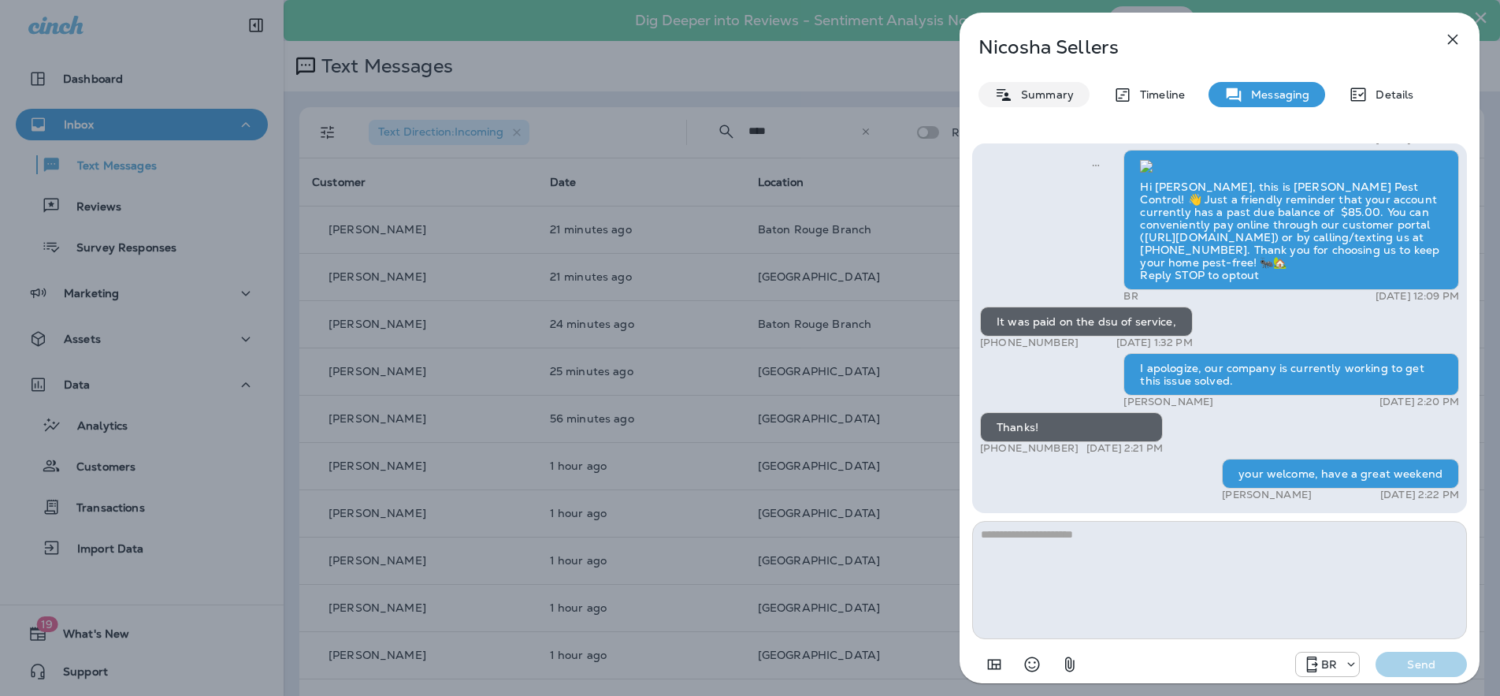
click at [1033, 95] on p "Summary" at bounding box center [1043, 94] width 61 height 13
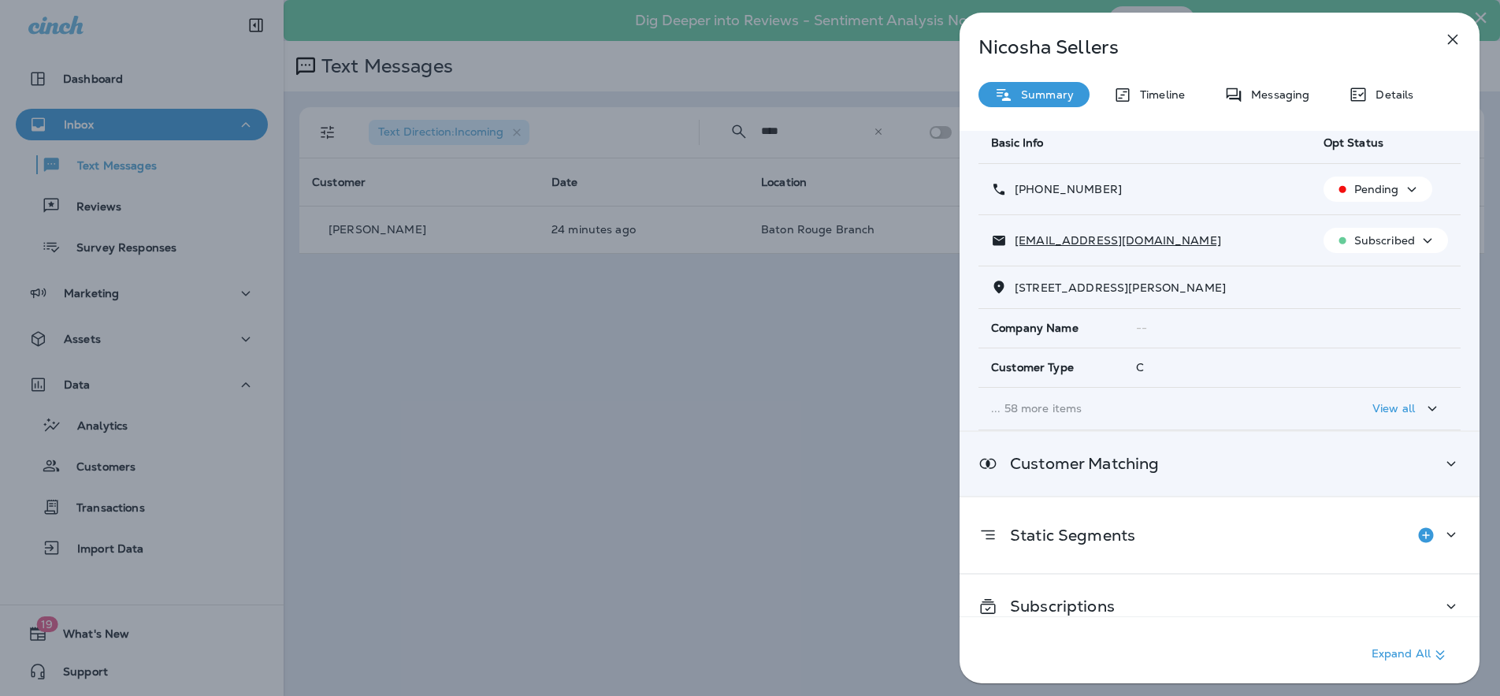
scroll to position [82, 0]
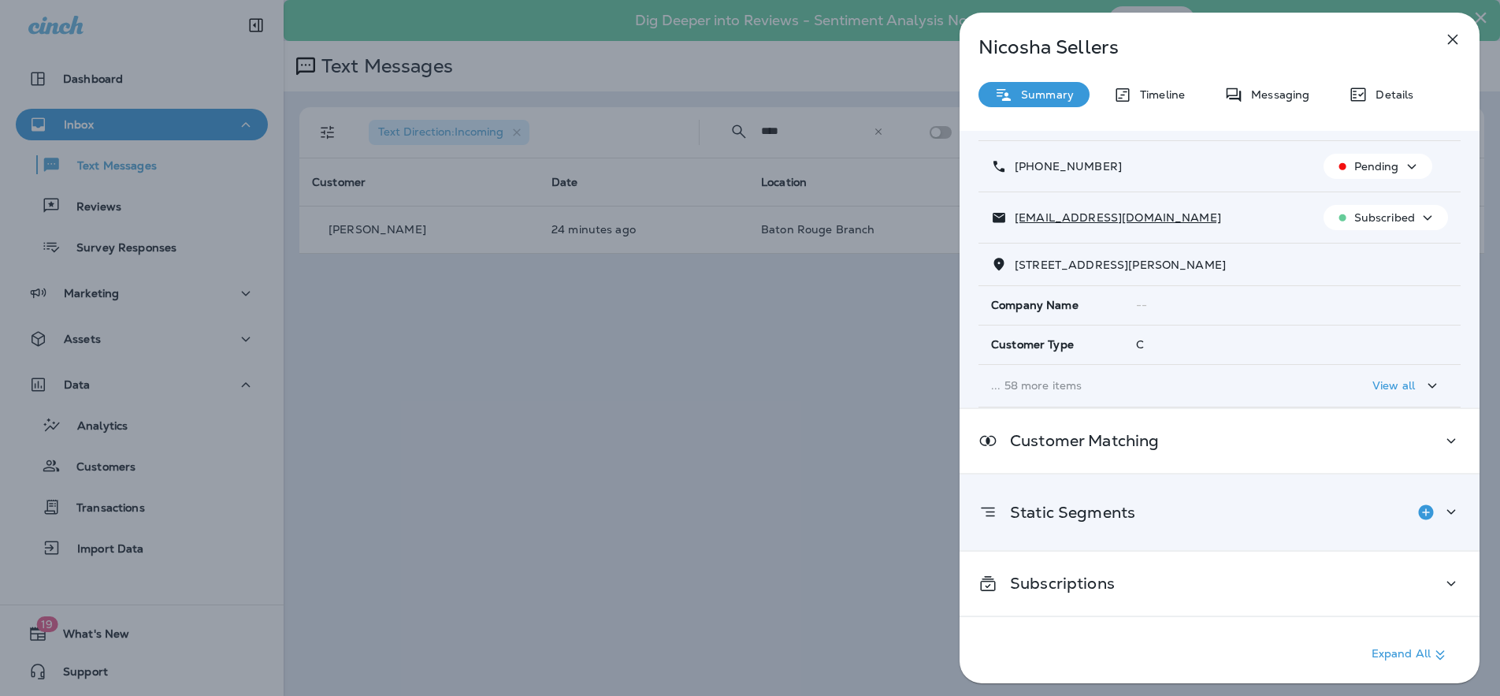
click at [1449, 508] on icon at bounding box center [1451, 512] width 19 height 20
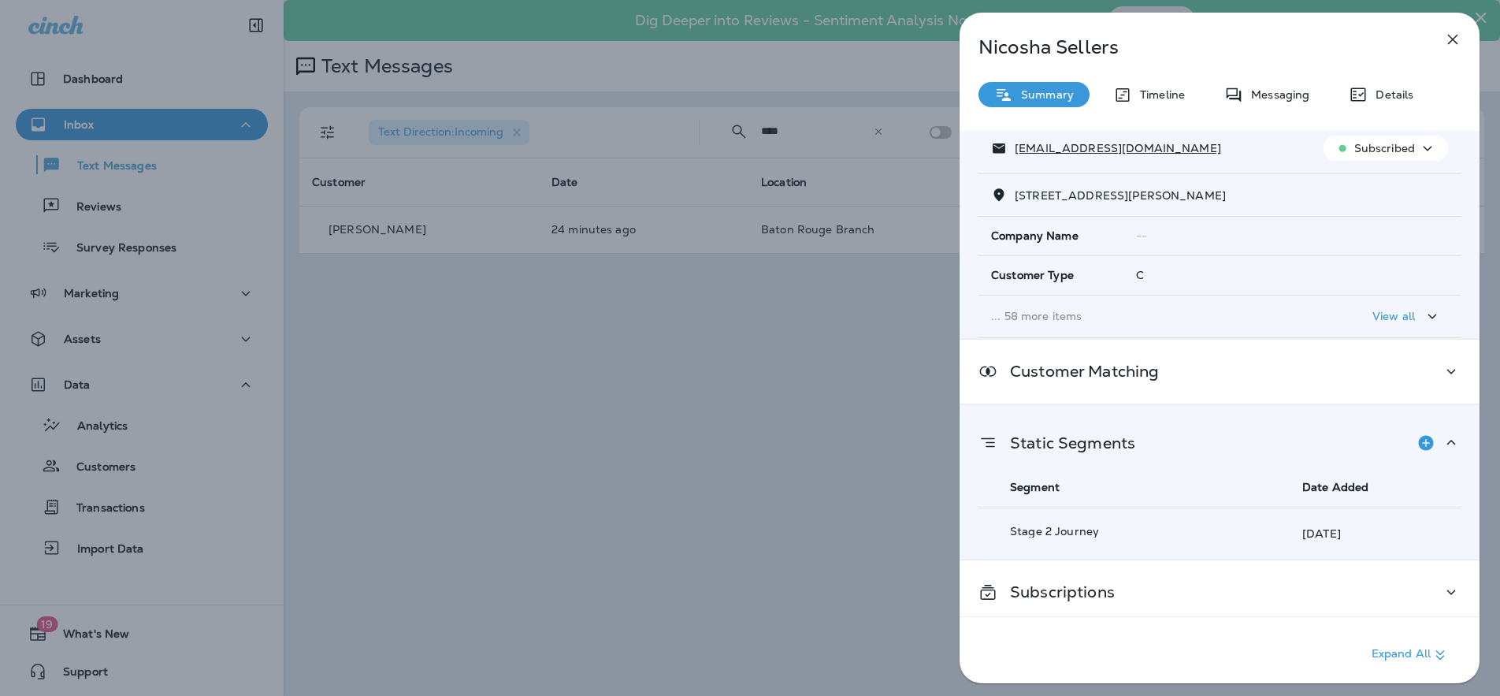
scroll to position [160, 0]
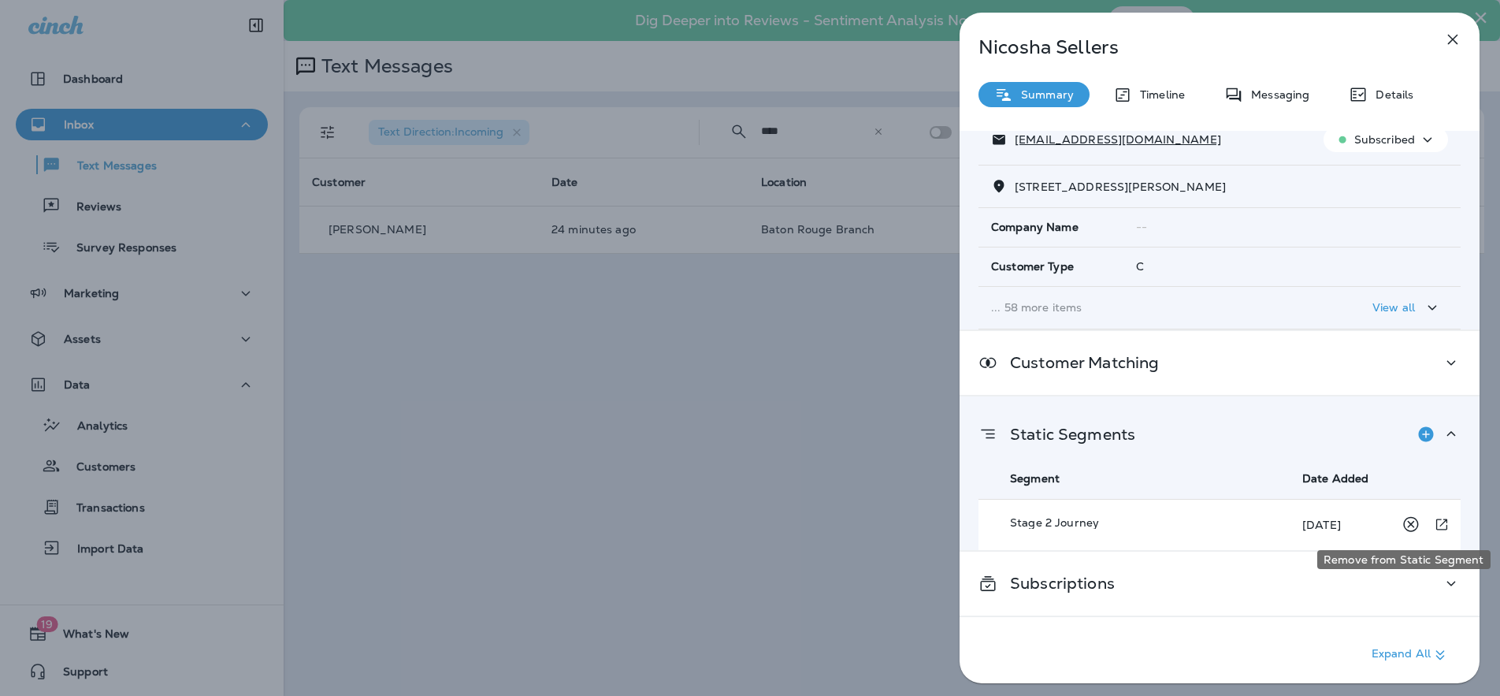
click at [1402, 518] on icon "Remove from Static Segment" at bounding box center [1411, 524] width 20 height 20
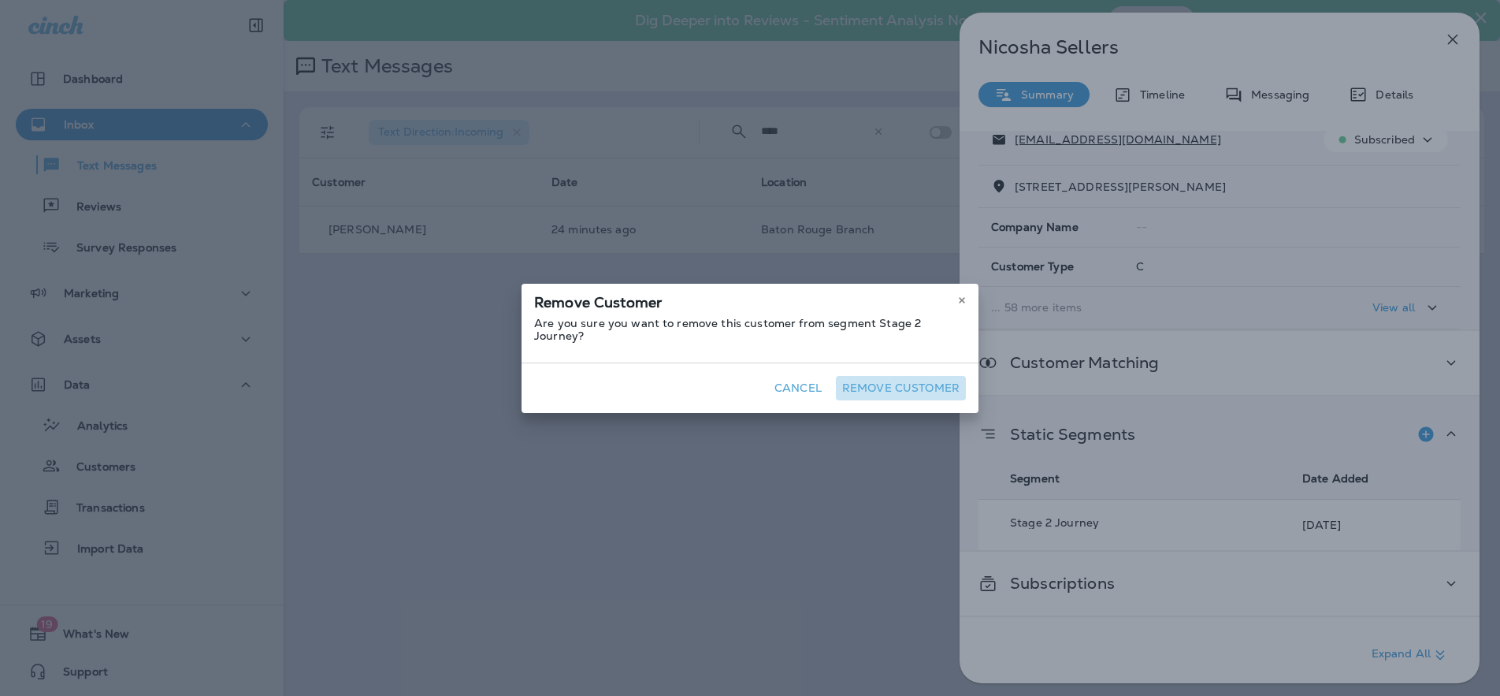
click at [924, 376] on button "Remove Customer" at bounding box center [901, 388] width 130 height 24
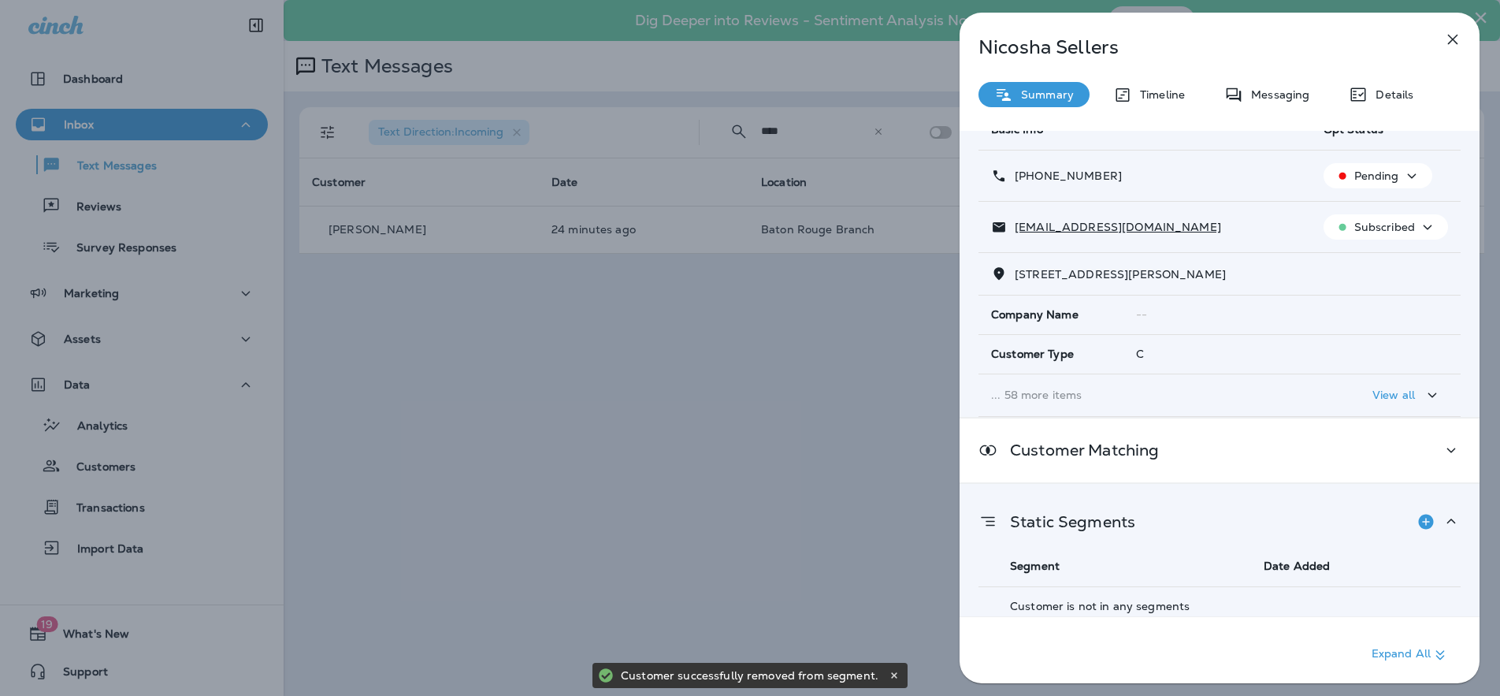
scroll to position [0, 0]
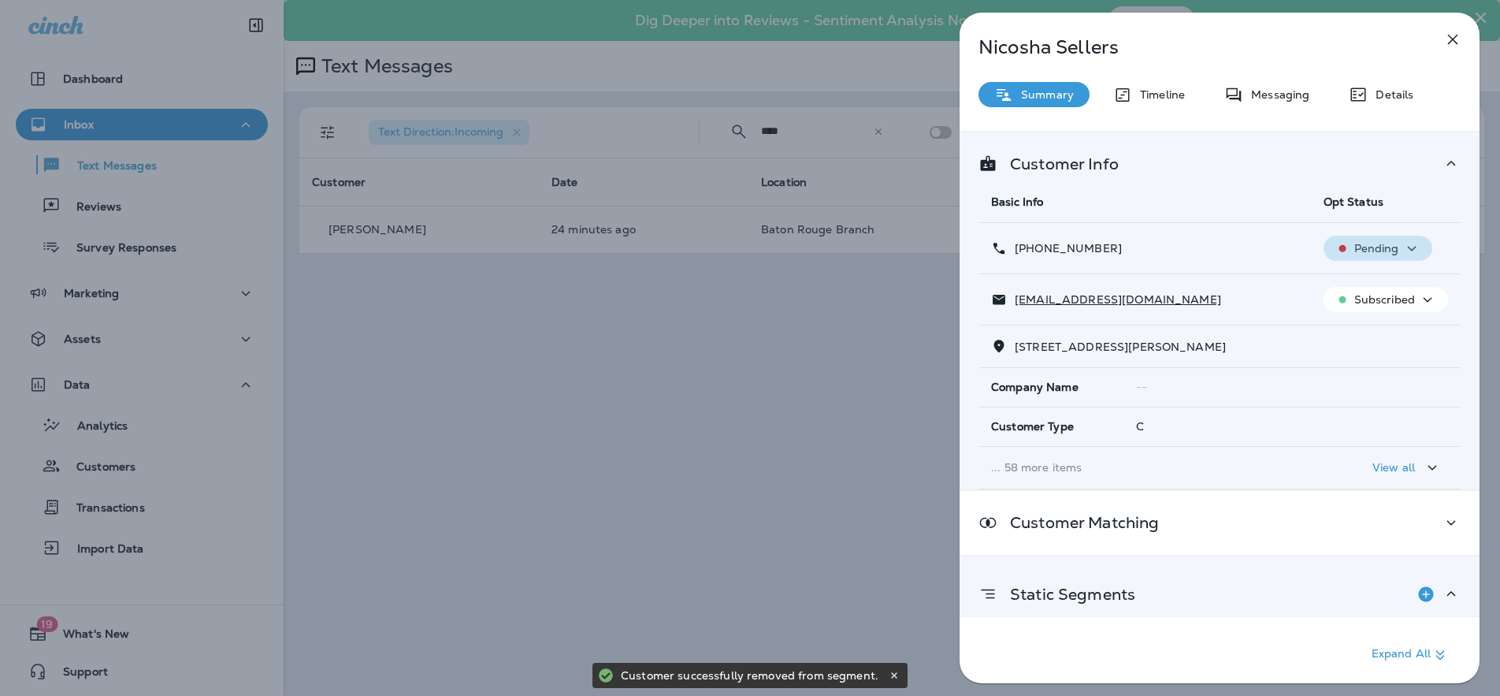
click at [1369, 250] on p "Pending" at bounding box center [1376, 248] width 45 height 13
click at [1367, 280] on p "Opt out" at bounding box center [1365, 286] width 43 height 13
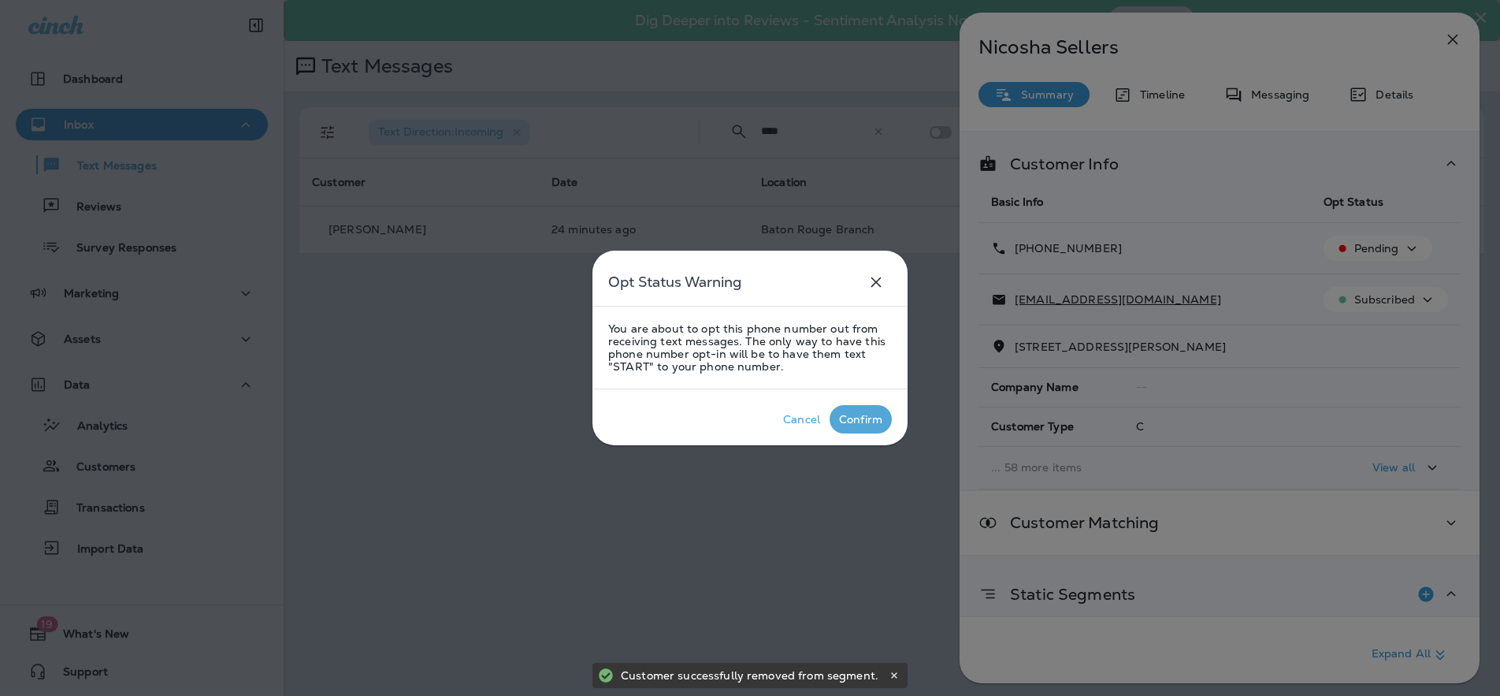
click at [873, 410] on p "Confirm" at bounding box center [861, 419] width 50 height 19
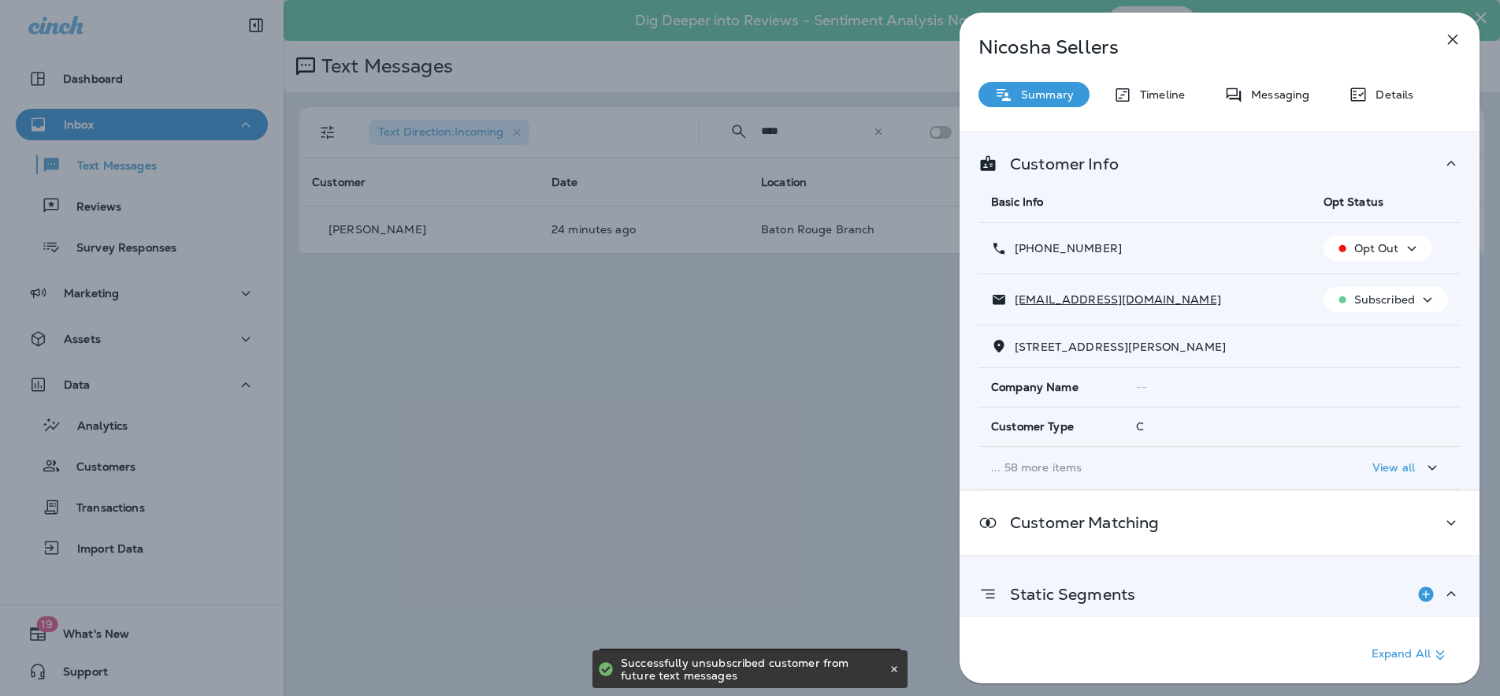
click at [1398, 318] on td "Subscribed" at bounding box center [1386, 299] width 150 height 51
click at [1398, 310] on button "Subscribed" at bounding box center [1386, 299] width 124 height 25
click at [1391, 340] on p "Unsubscribe" at bounding box center [1386, 337] width 69 height 13
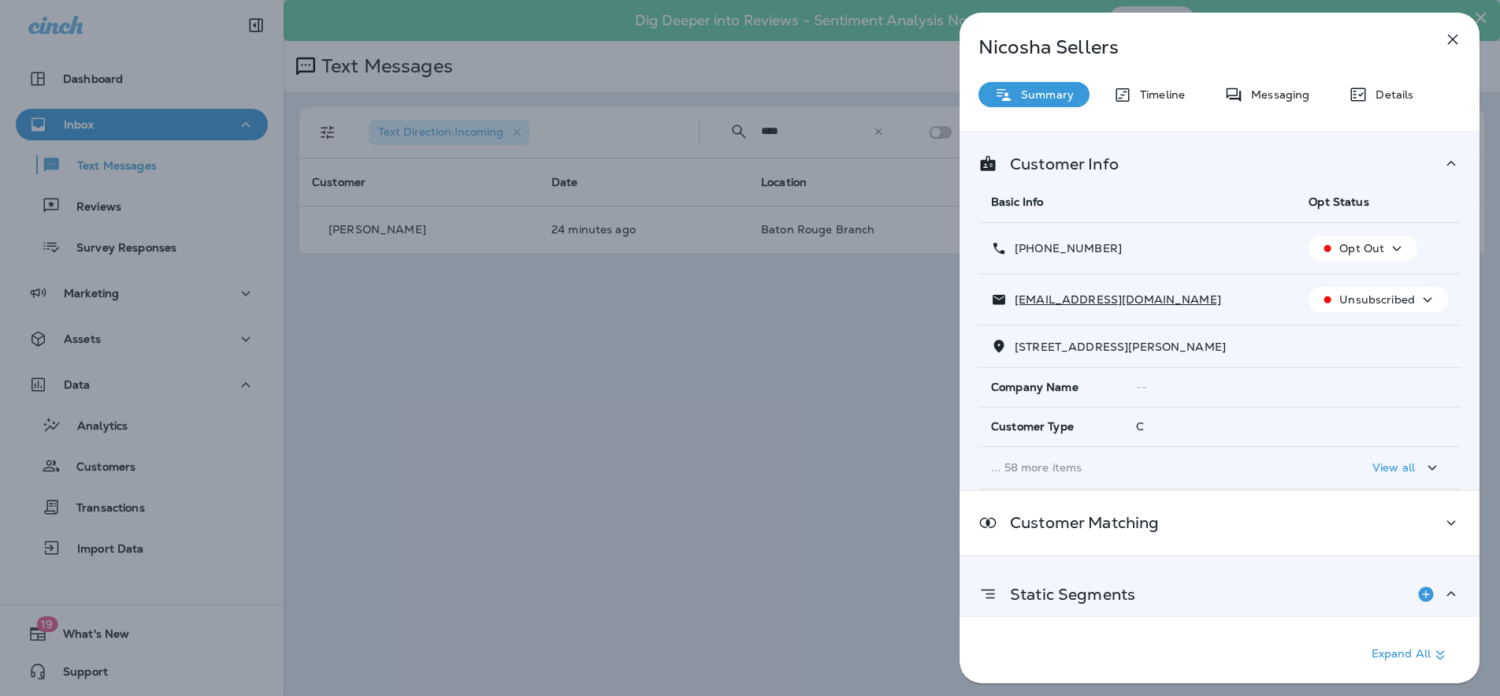
click at [1450, 35] on icon "button" at bounding box center [1452, 39] width 19 height 19
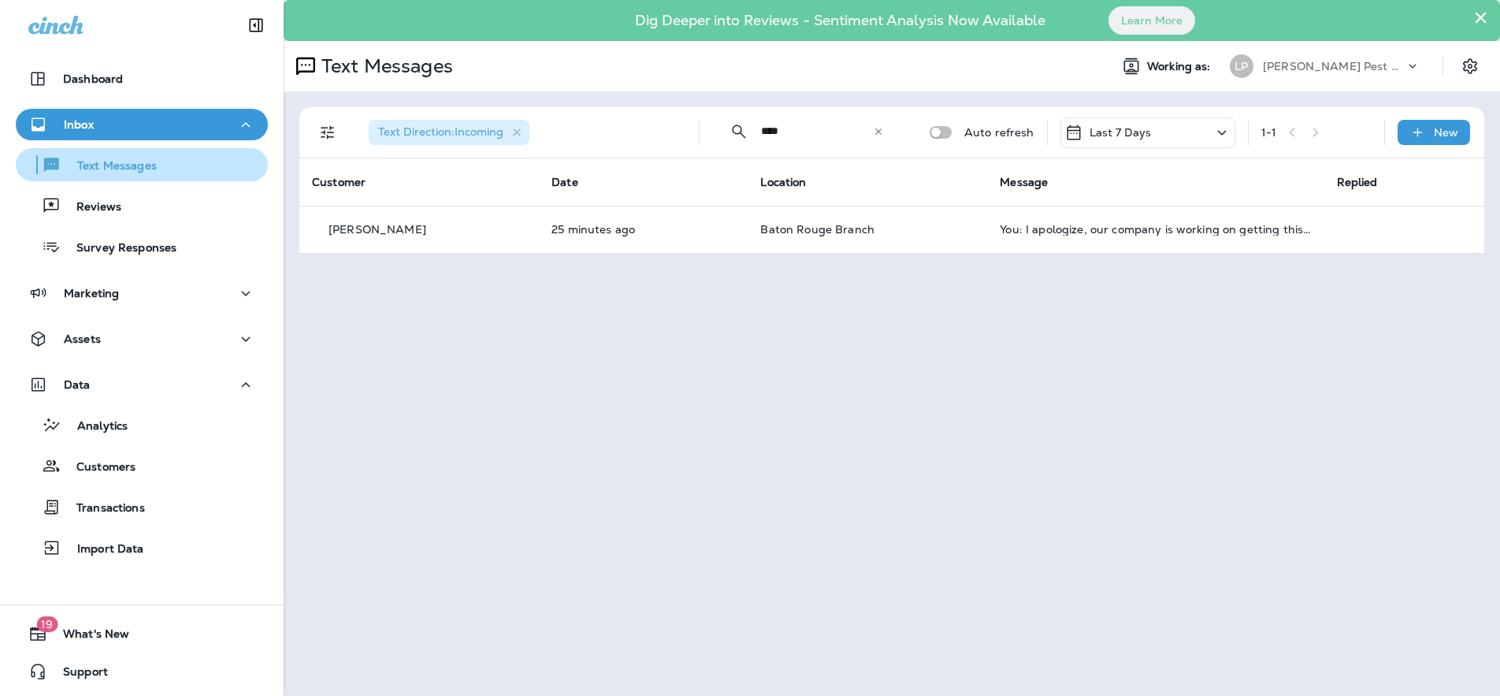
click at [115, 174] on div "Text Messages" at bounding box center [89, 165] width 135 height 24
